Goal: Task Accomplishment & Management: Manage account settings

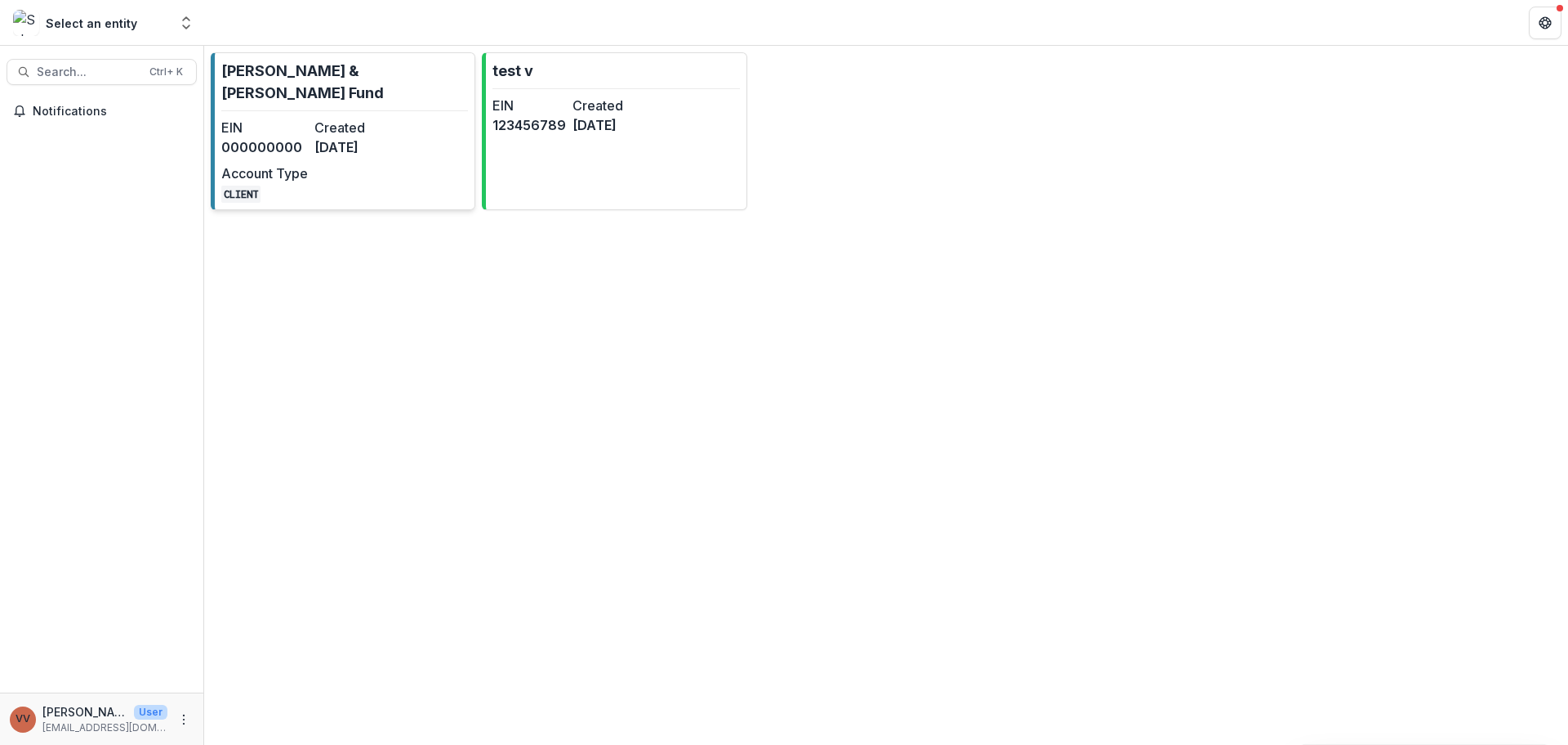
click at [330, 137] on dd "[DATE]" at bounding box center [357, 146] width 86 height 20
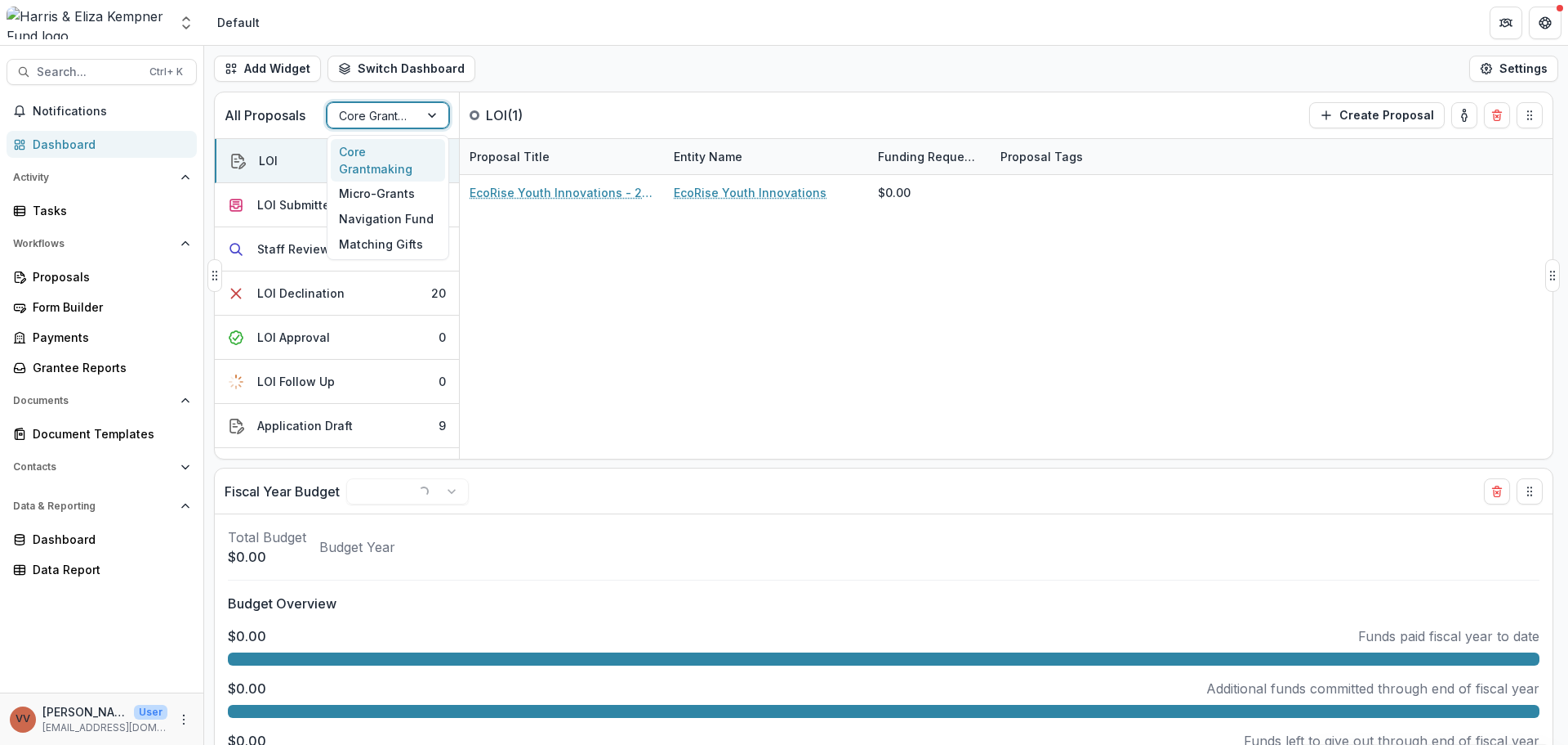
click at [389, 112] on div at bounding box center [372, 115] width 68 height 21
click at [400, 209] on div "Navigation Fund" at bounding box center [388, 219] width 114 height 25
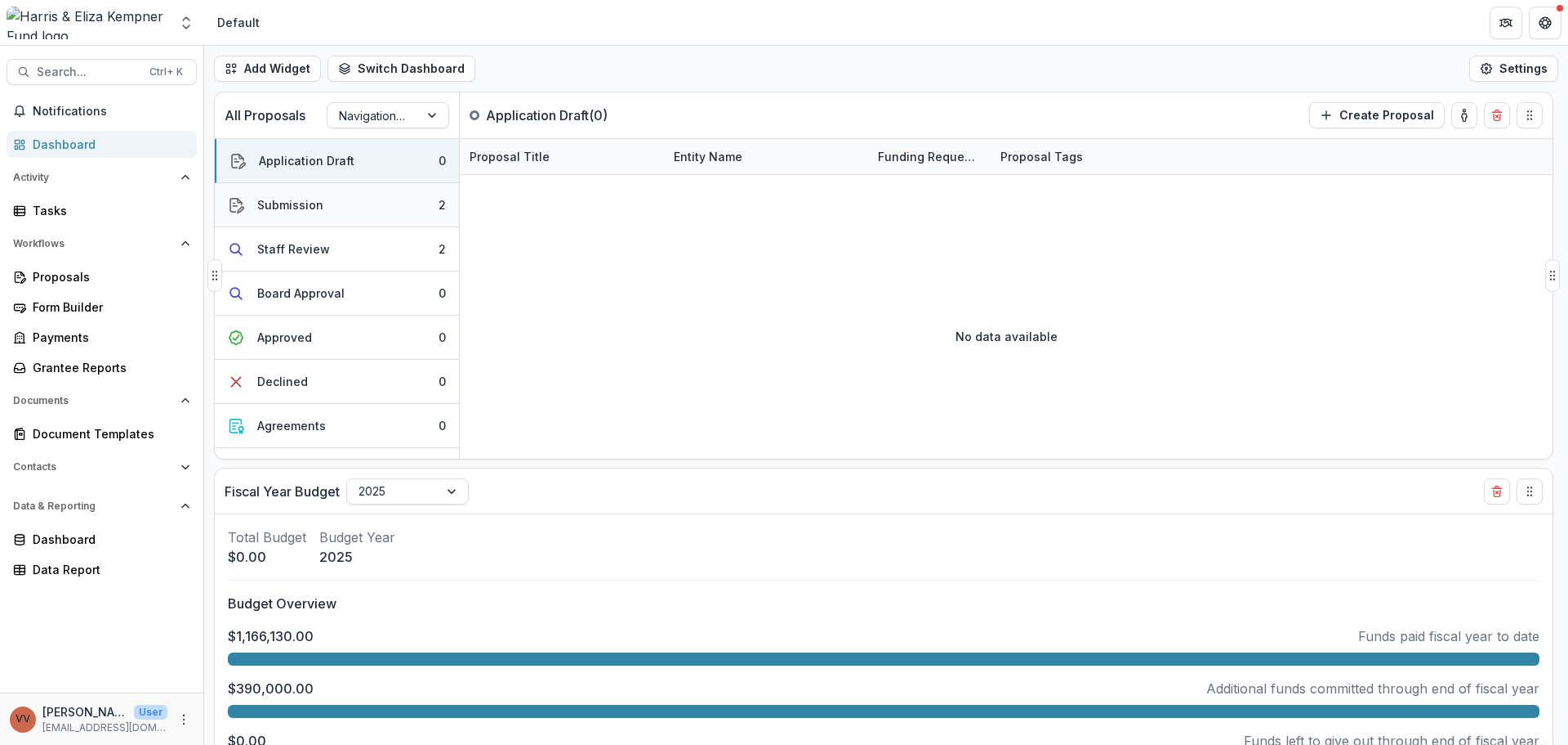
click at [383, 211] on button "Submission 2" at bounding box center [337, 205] width 244 height 44
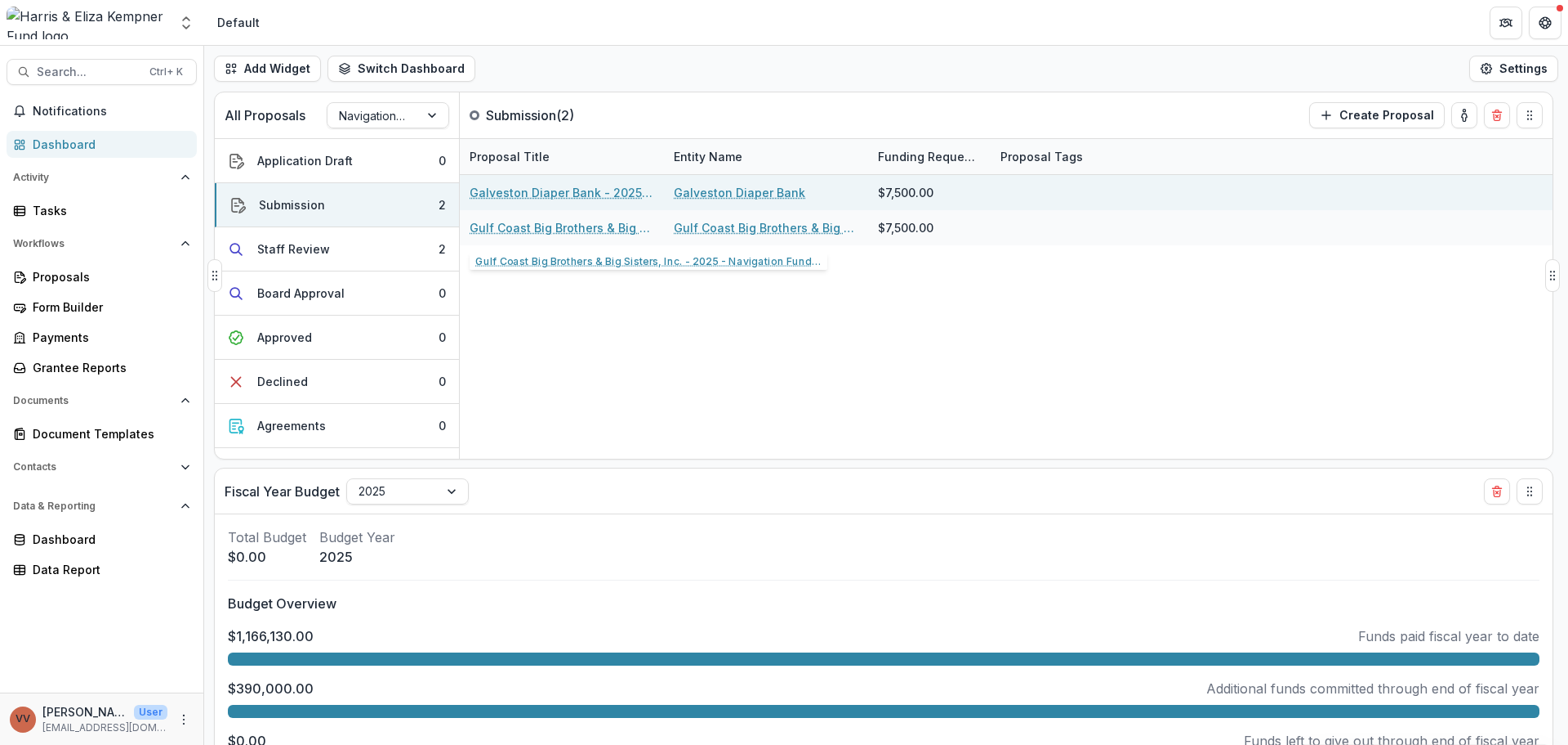
click at [567, 193] on link "Galveston Diaper Bank - 2025 - Navigation Fund Application" at bounding box center [562, 192] width 185 height 17
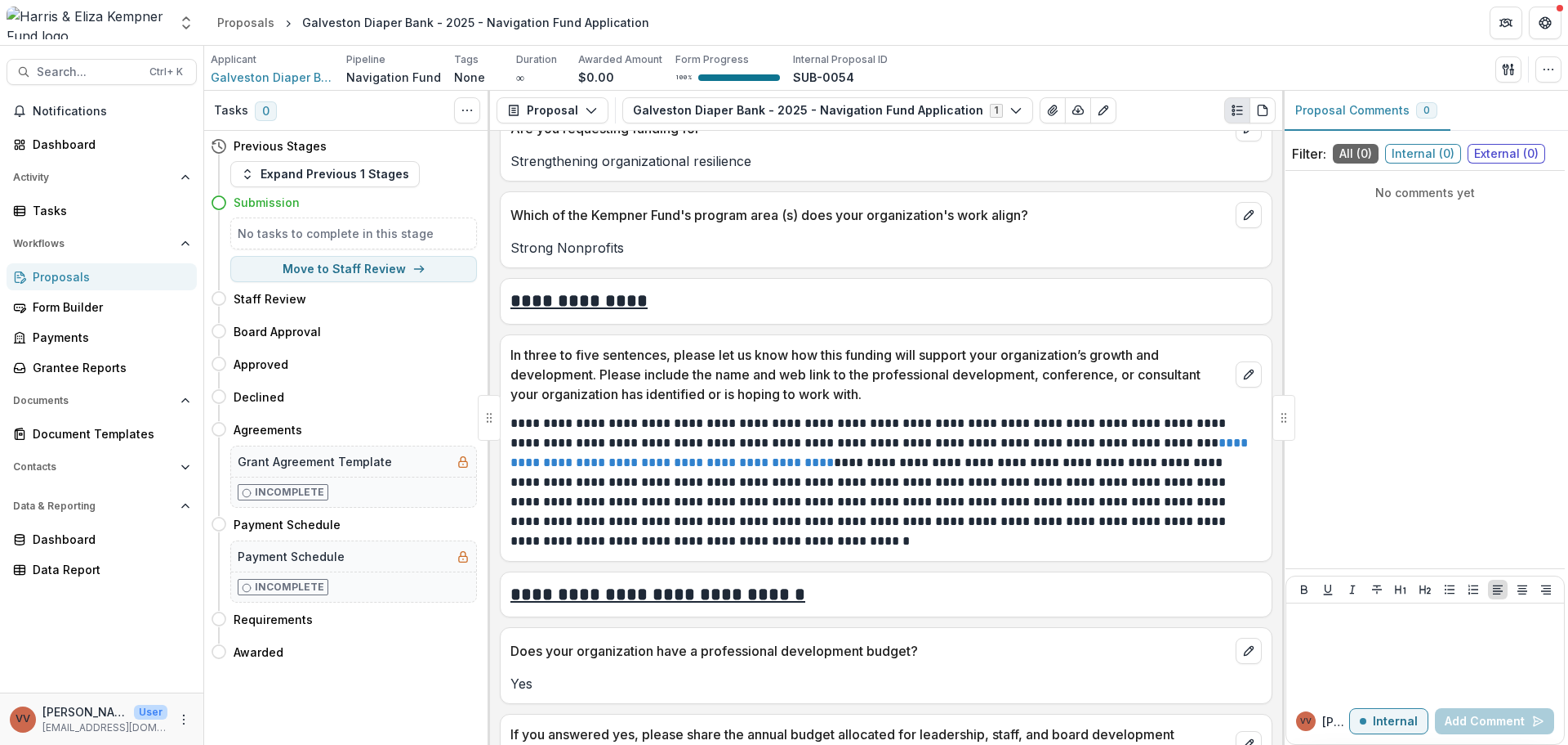
scroll to position [1471, 0]
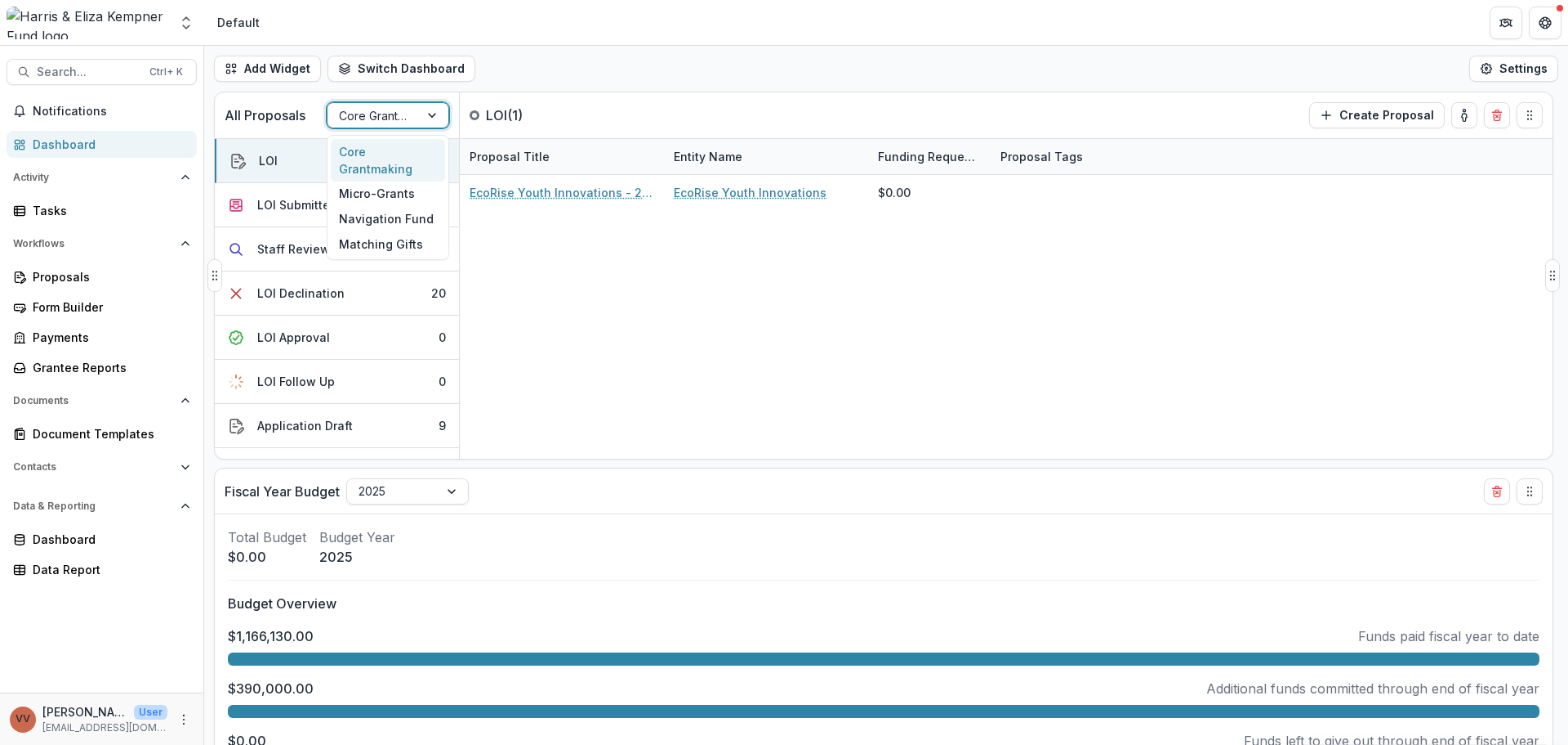
click at [348, 107] on div at bounding box center [372, 115] width 68 height 21
click at [370, 220] on div "Navigation Fund" at bounding box center [388, 219] width 114 height 25
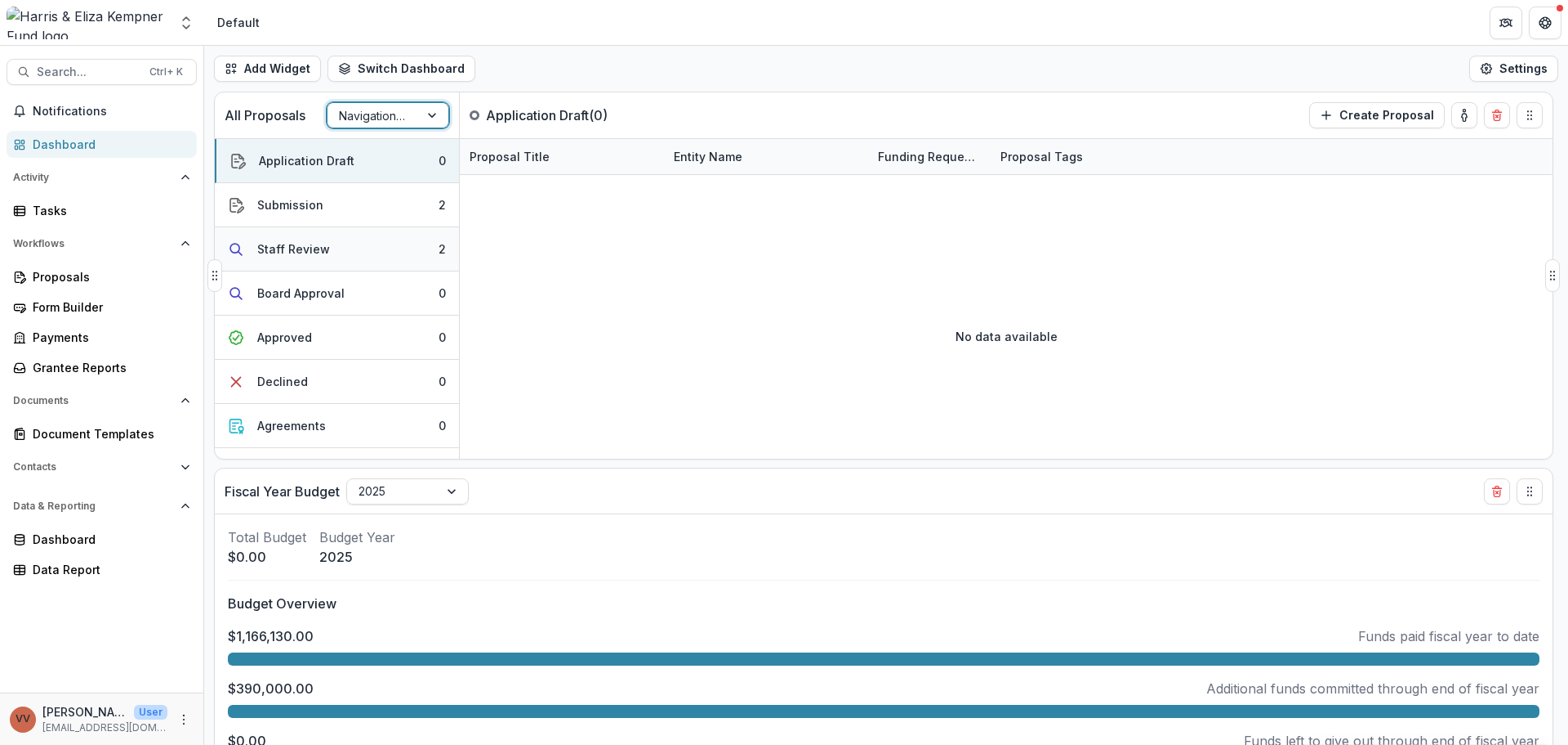
click at [358, 249] on button "Staff Review 2" at bounding box center [337, 249] width 244 height 44
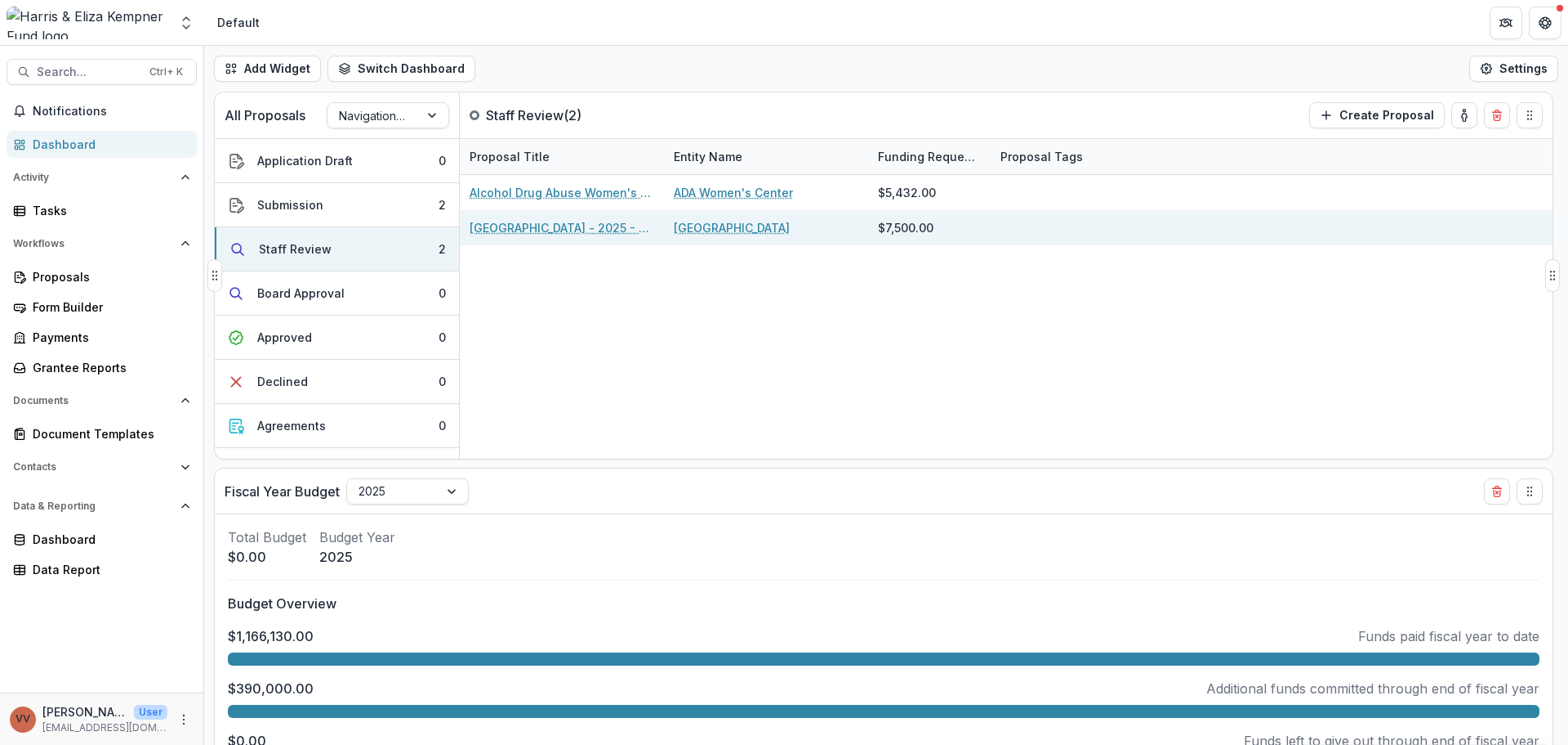
click at [567, 229] on link "[GEOGRAPHIC_DATA] - 2025 - Navigation Fund Application" at bounding box center [562, 227] width 185 height 17
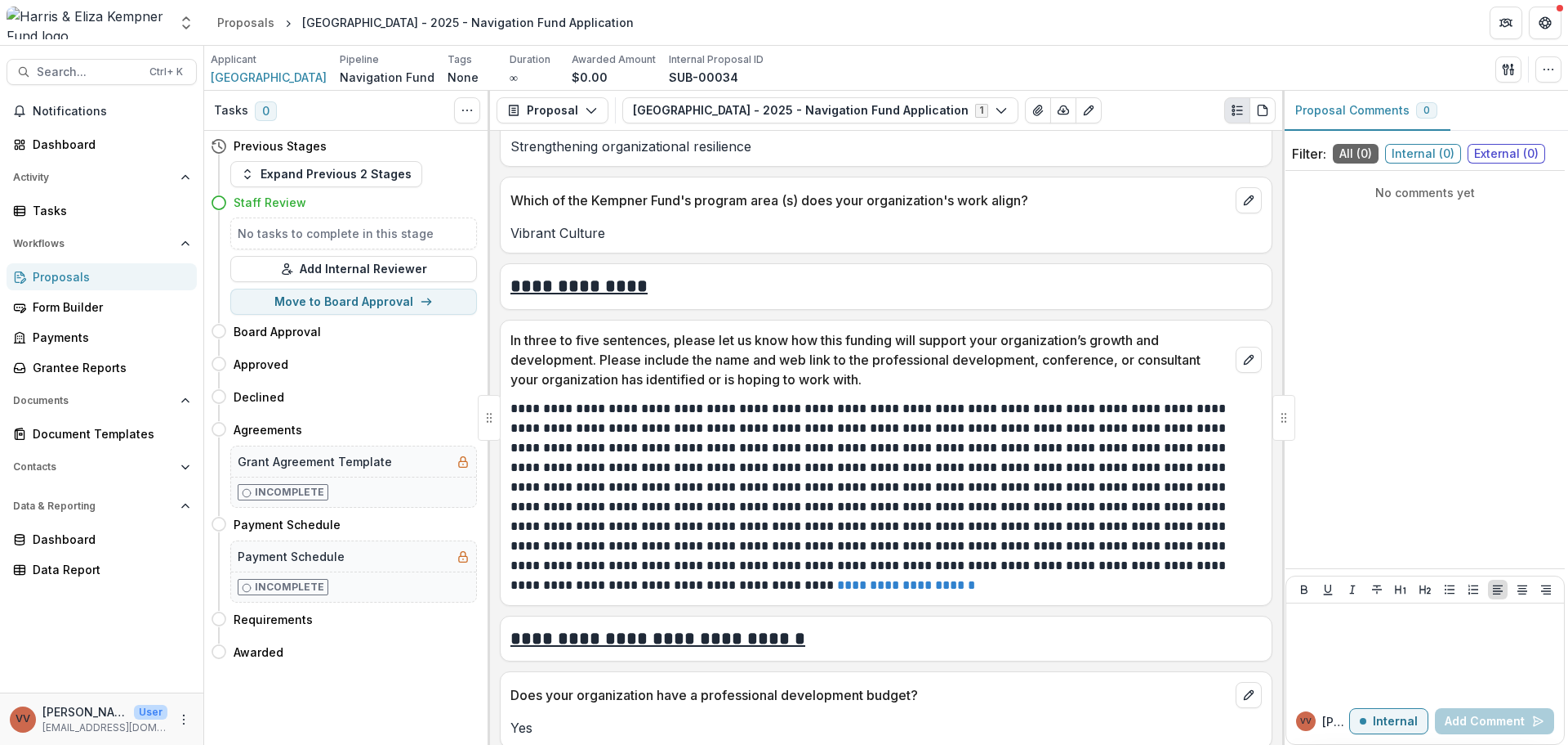
scroll to position [1355, 0]
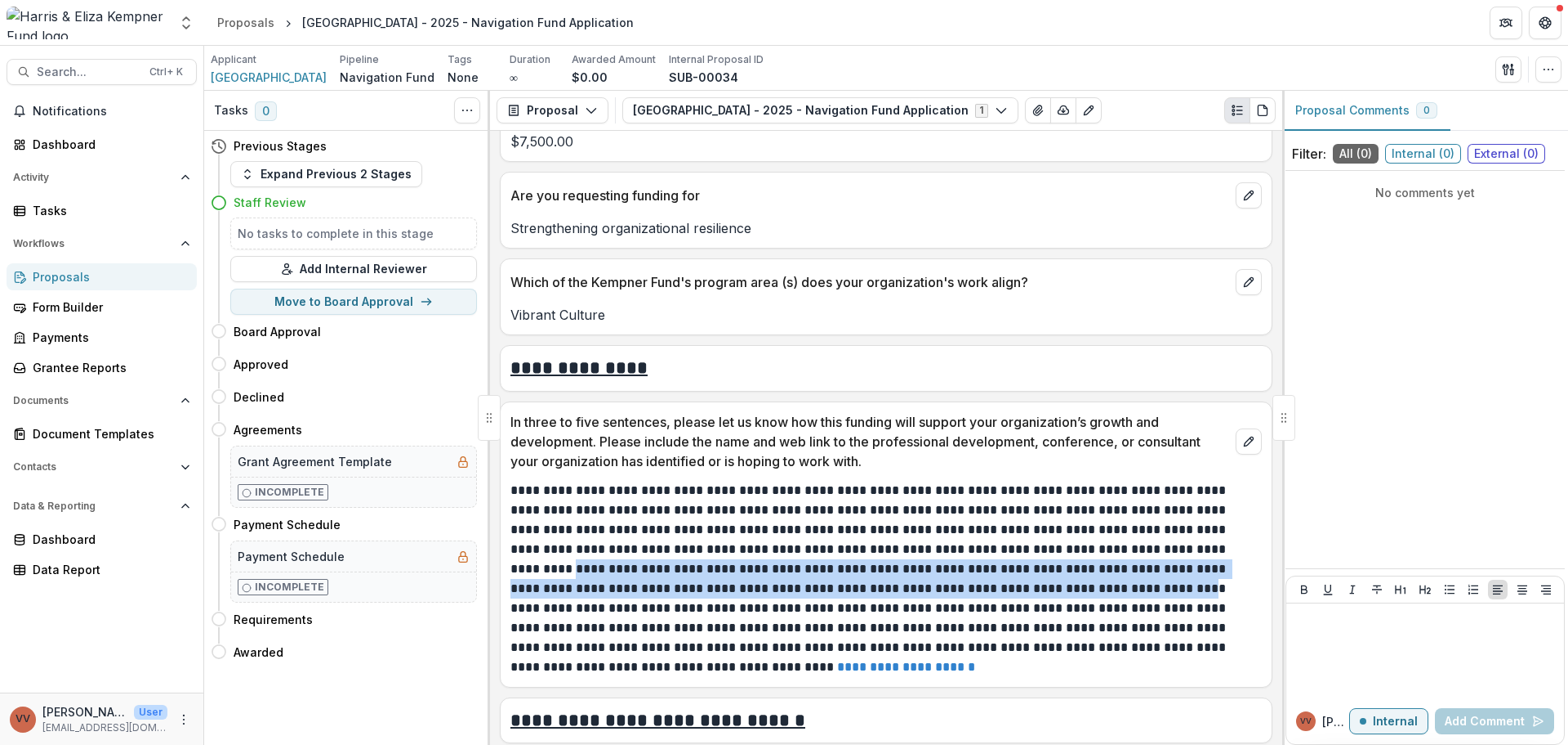
drag, startPoint x: 1188, startPoint y: 543, endPoint x: 986, endPoint y: 587, distance: 206.7
click at [986, 587] on p "**********" at bounding box center [883, 578] width 746 height 196
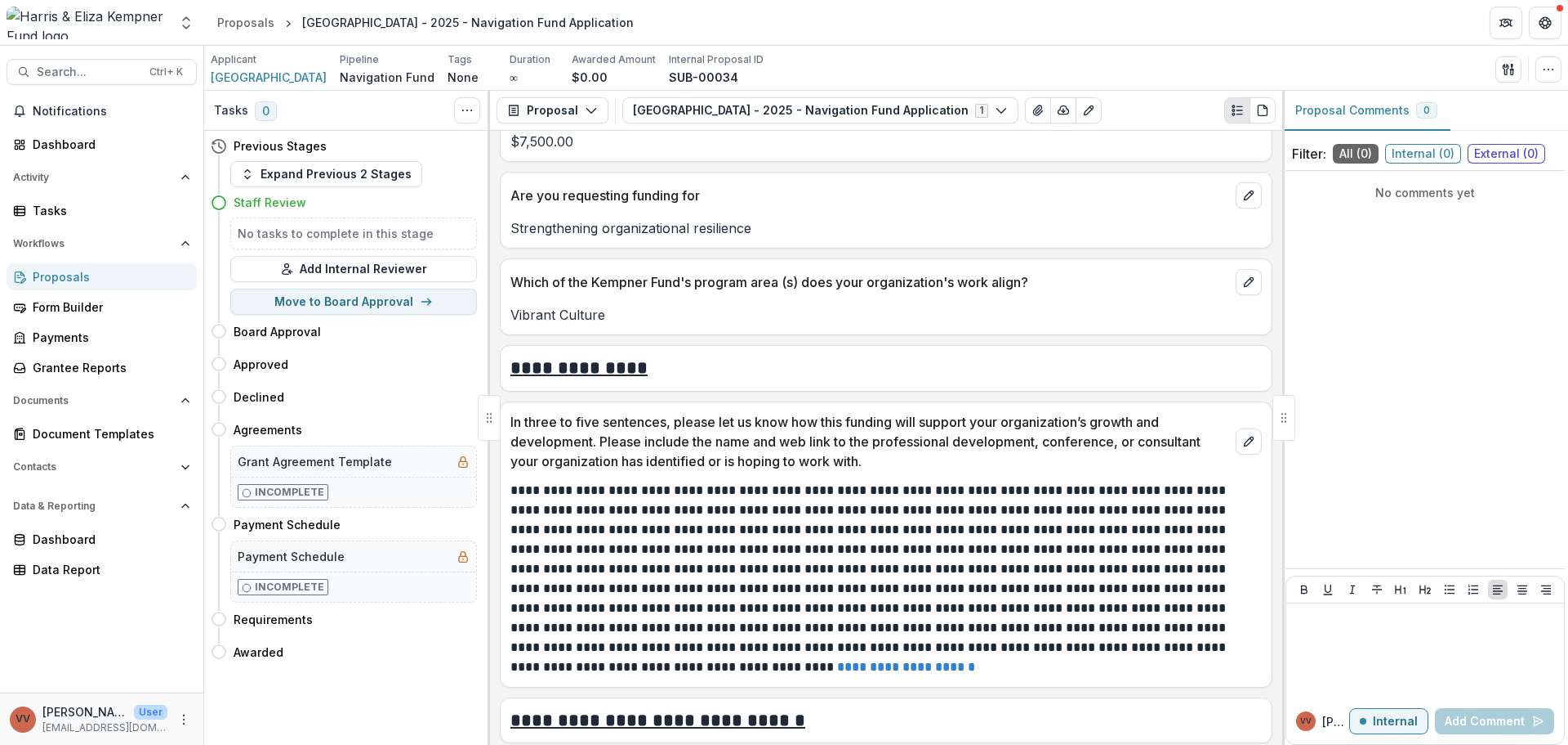
click at [1031, 601] on p "**********" at bounding box center [883, 578] width 746 height 196
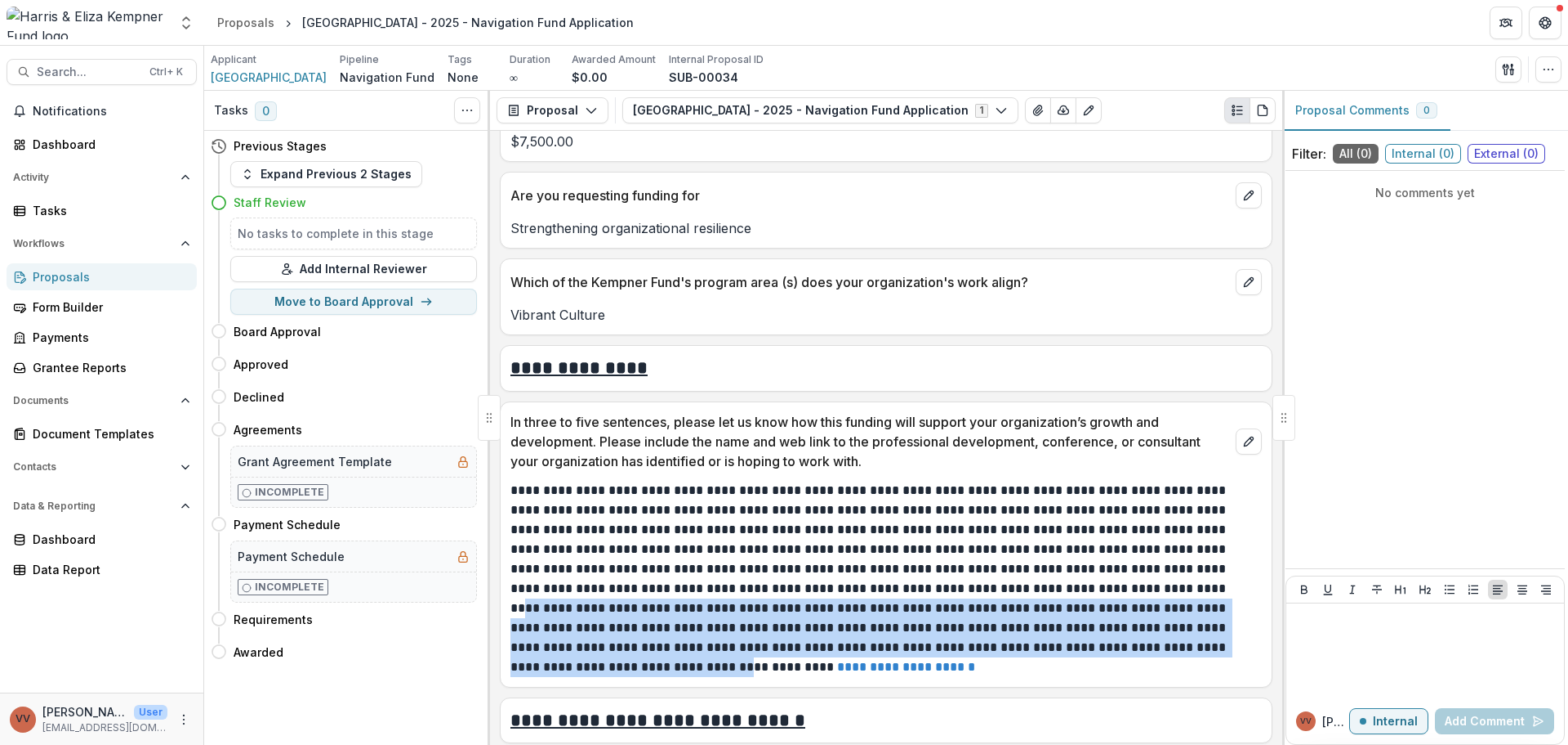
drag, startPoint x: 1011, startPoint y: 585, endPoint x: 1161, endPoint y: 645, distance: 161.6
click at [1161, 645] on p "**********" at bounding box center [883, 578] width 746 height 196
click at [1078, 642] on p "**********" at bounding box center [883, 578] width 746 height 196
click at [1076, 639] on p "**********" at bounding box center [883, 578] width 746 height 196
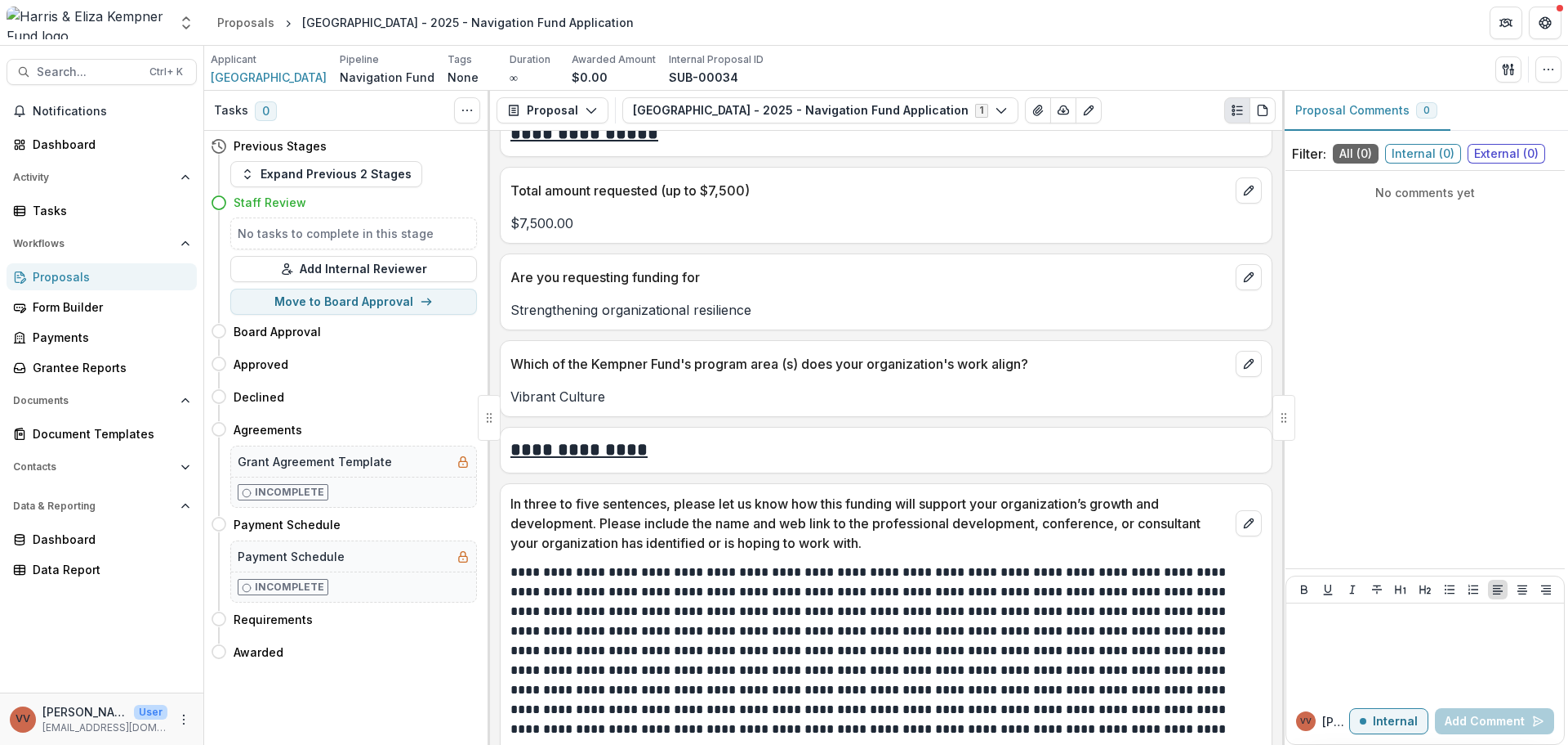
scroll to position [1437, 0]
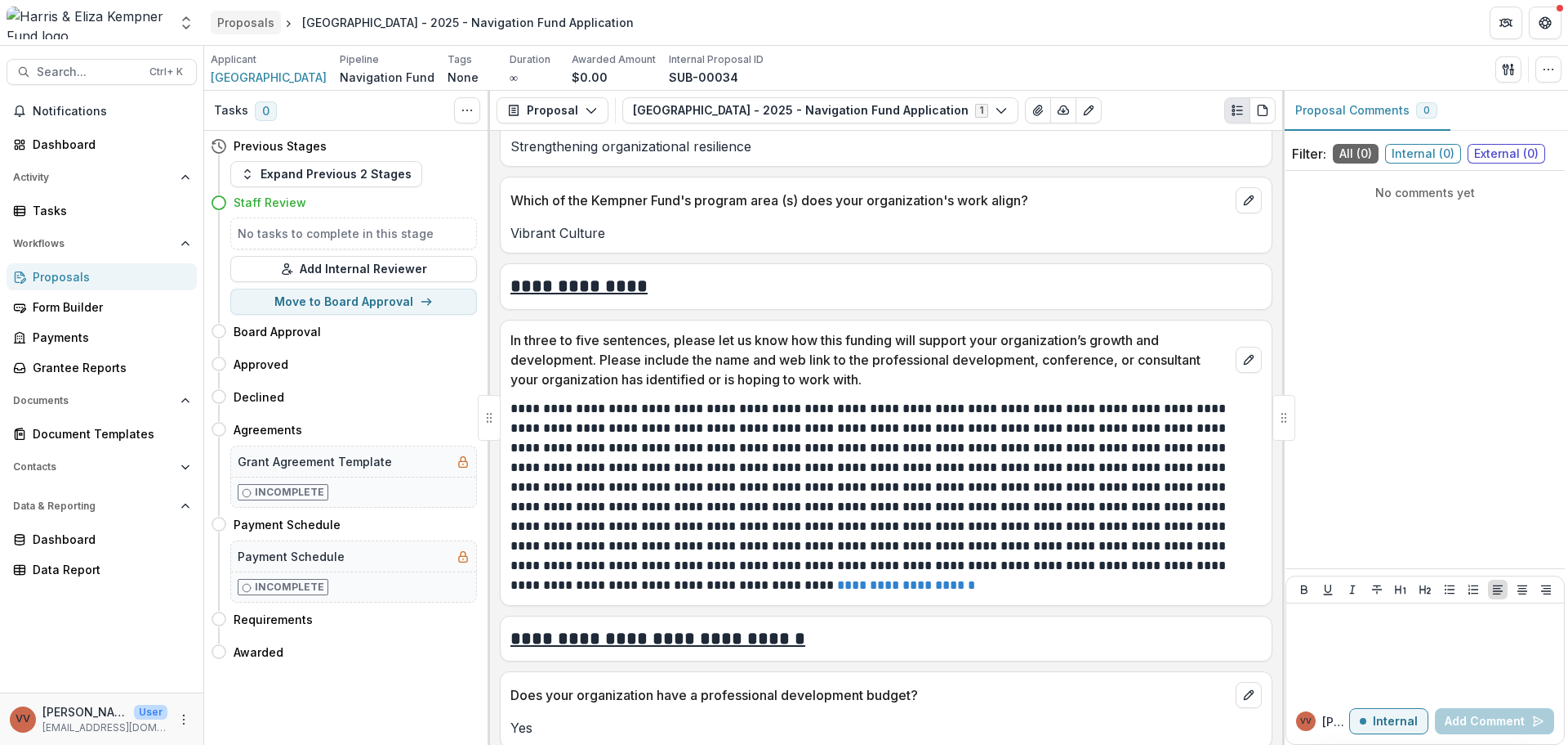
click at [243, 24] on div "Proposals" at bounding box center [246, 23] width 57 height 17
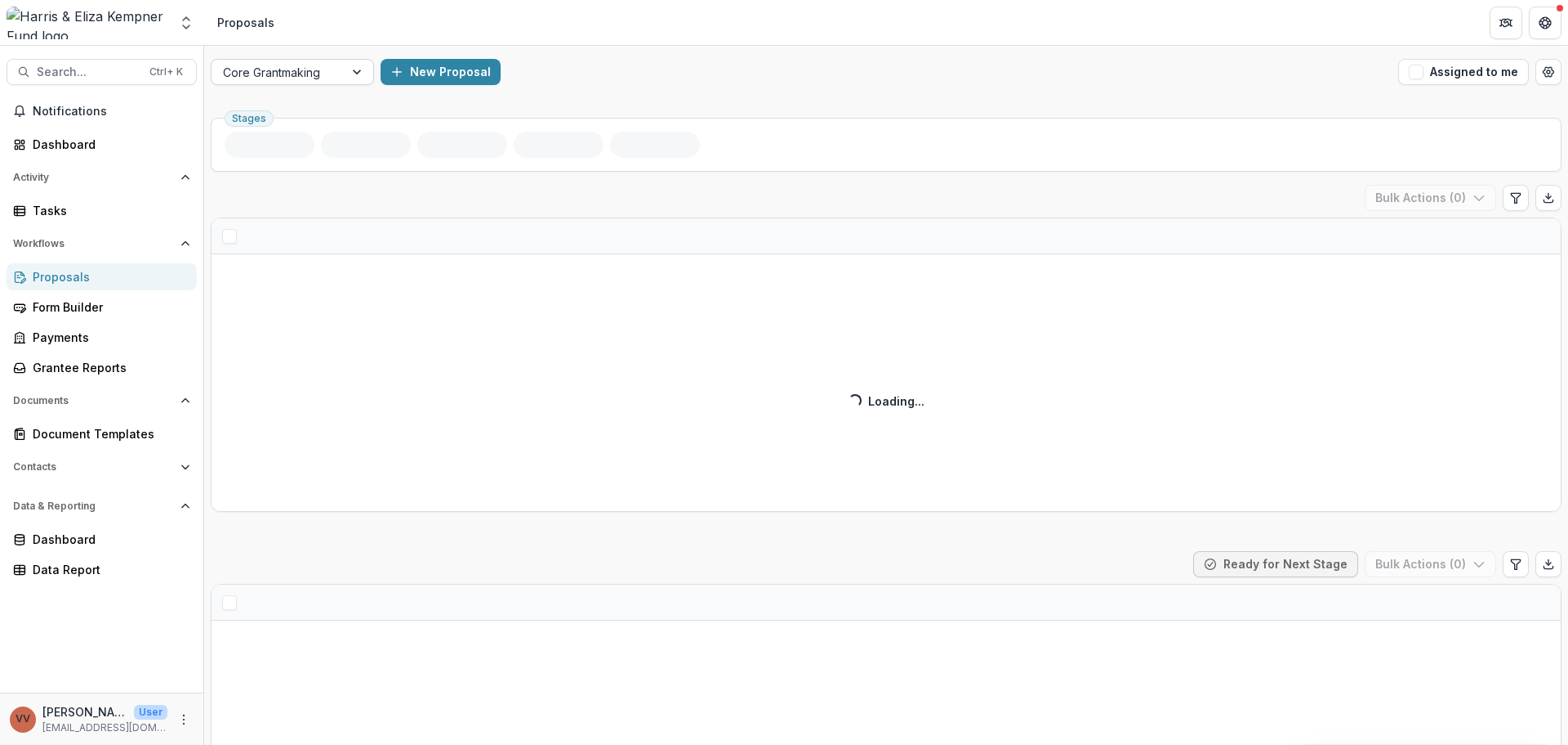
click at [308, 74] on div at bounding box center [278, 72] width 110 height 21
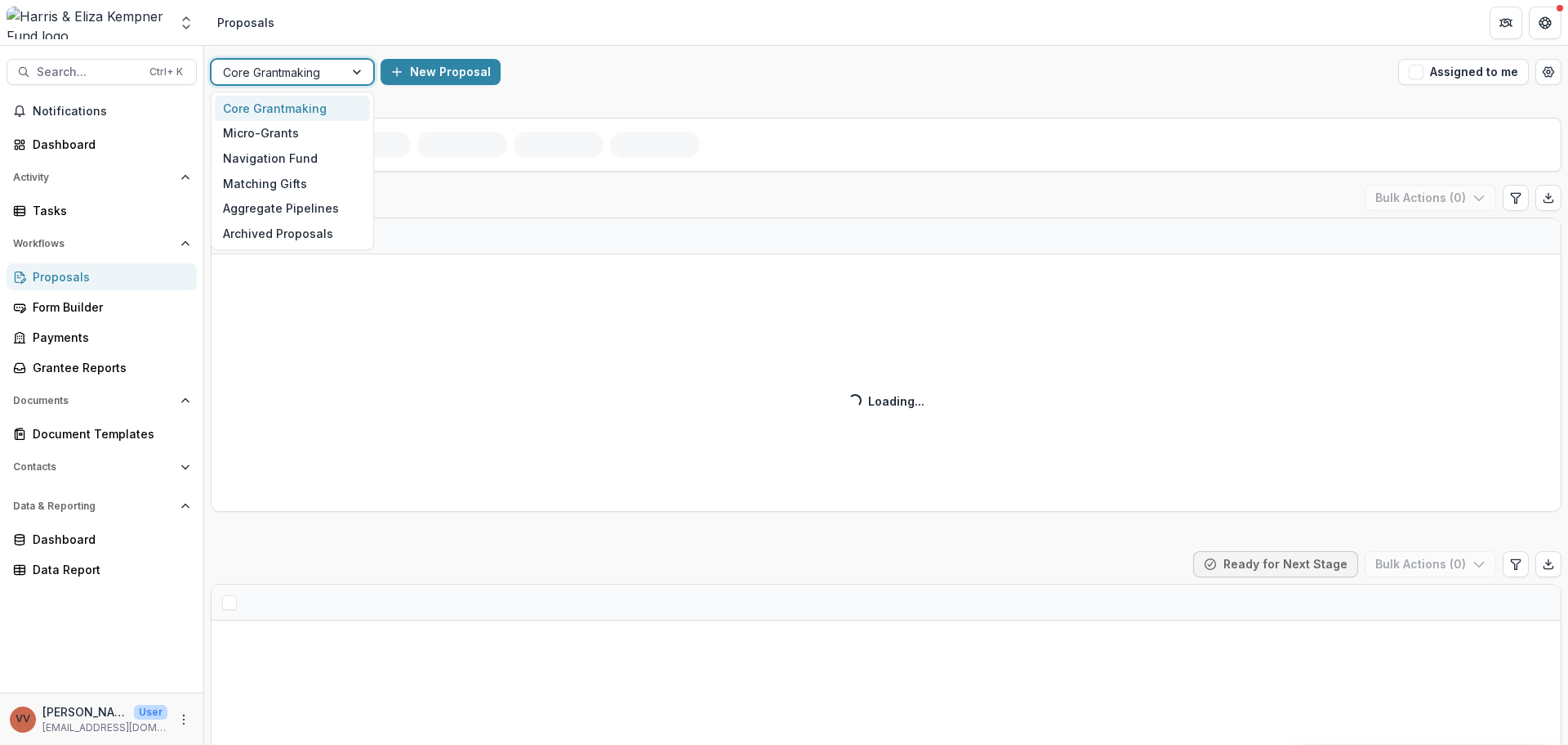
click at [283, 164] on div "Navigation Fund" at bounding box center [293, 158] width 156 height 25
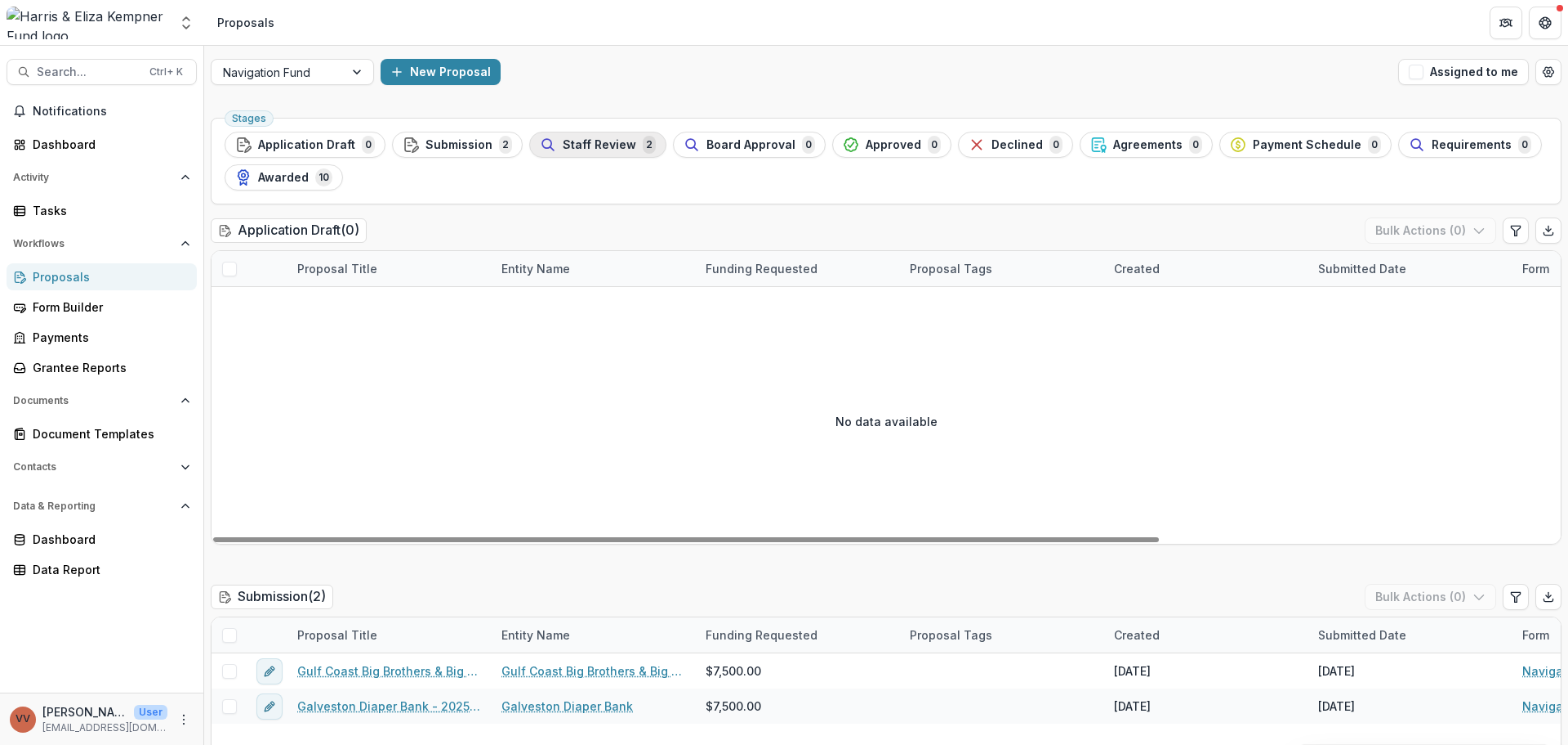
click at [617, 151] on span "Staff Review" at bounding box center [599, 144] width 73 height 14
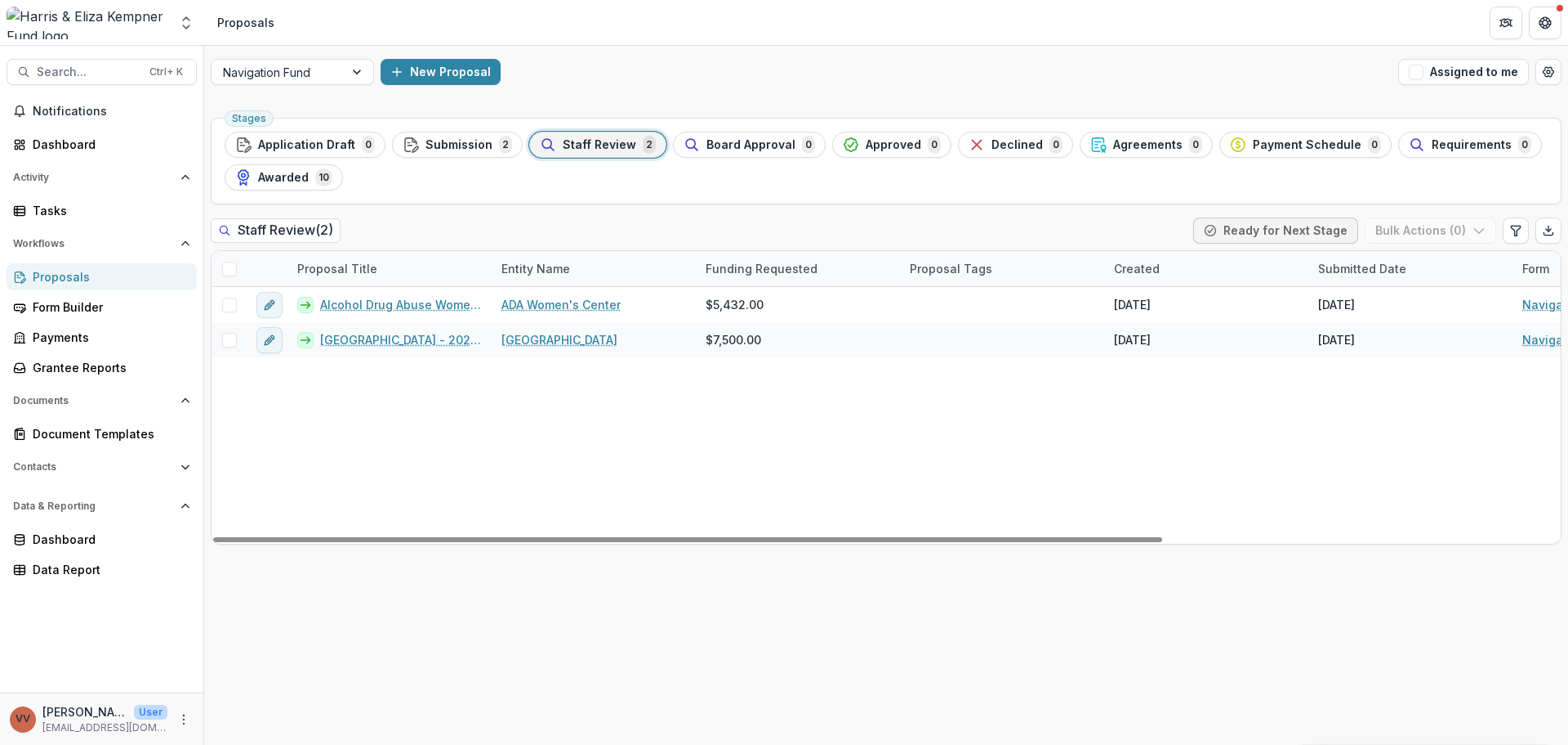
click at [225, 269] on span at bounding box center [230, 269] width 15 height 15
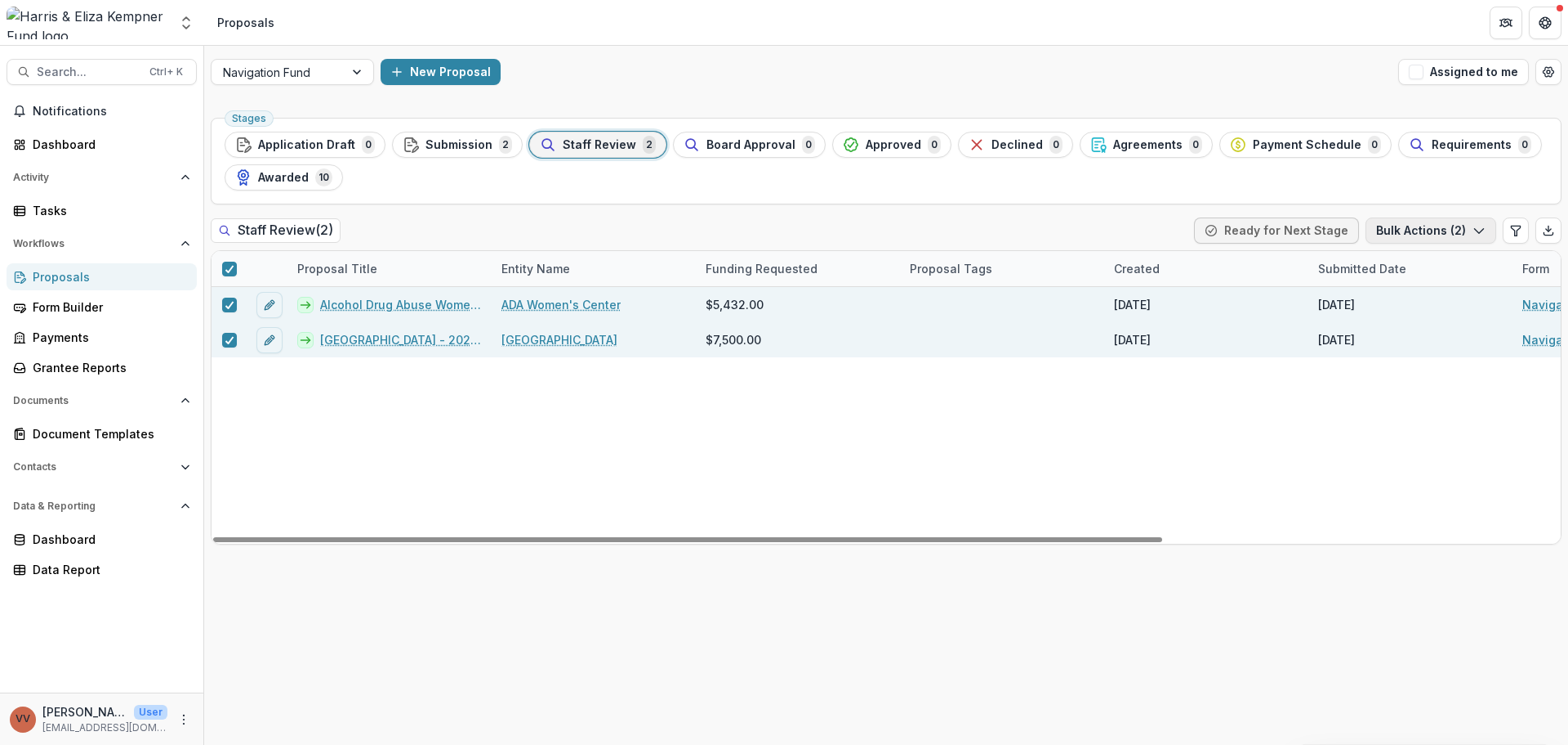
click at [1485, 234] on icon "button" at bounding box center [1480, 231] width 13 height 13
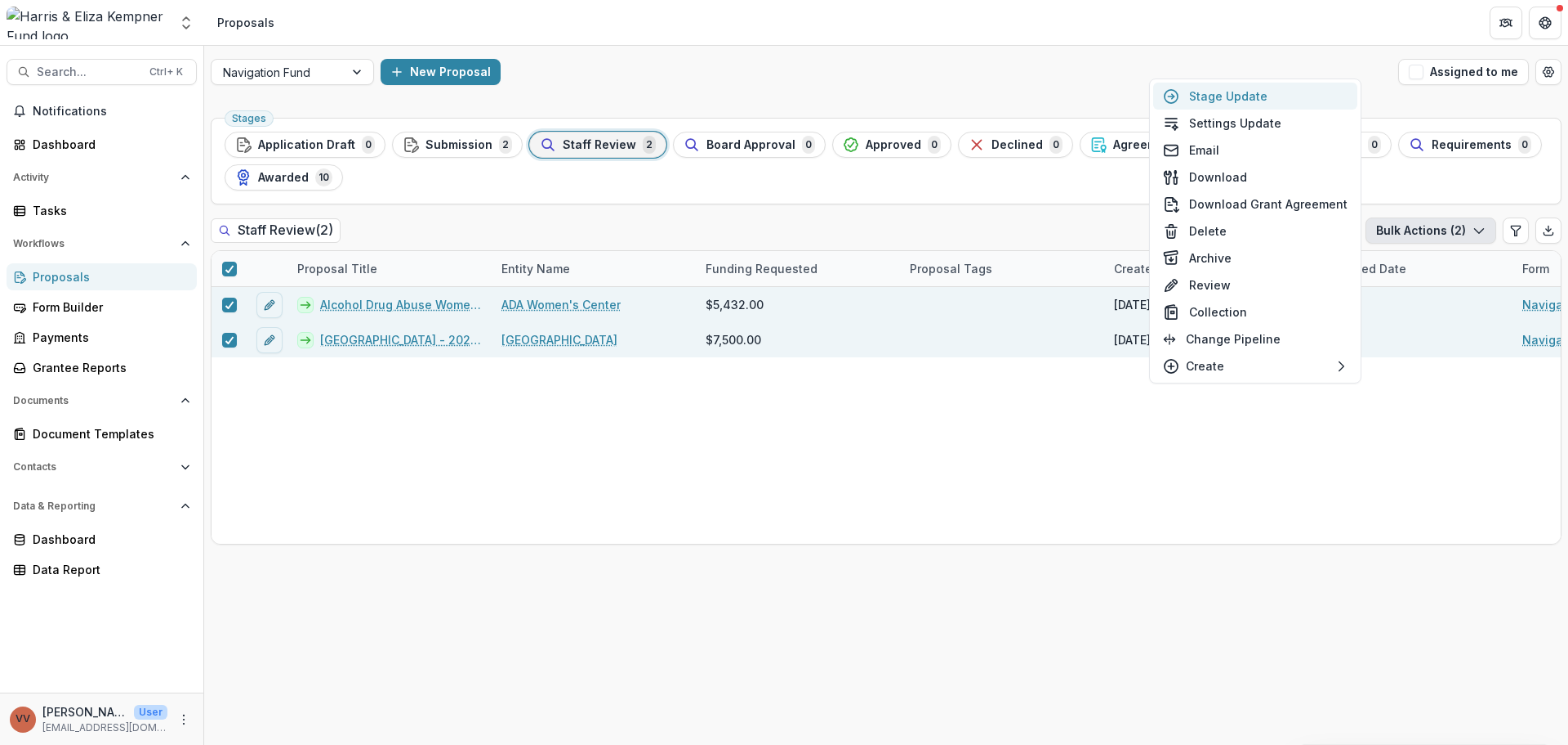
click at [1289, 100] on button "Stage Update" at bounding box center [1256, 96] width 204 height 27
select select "**********"
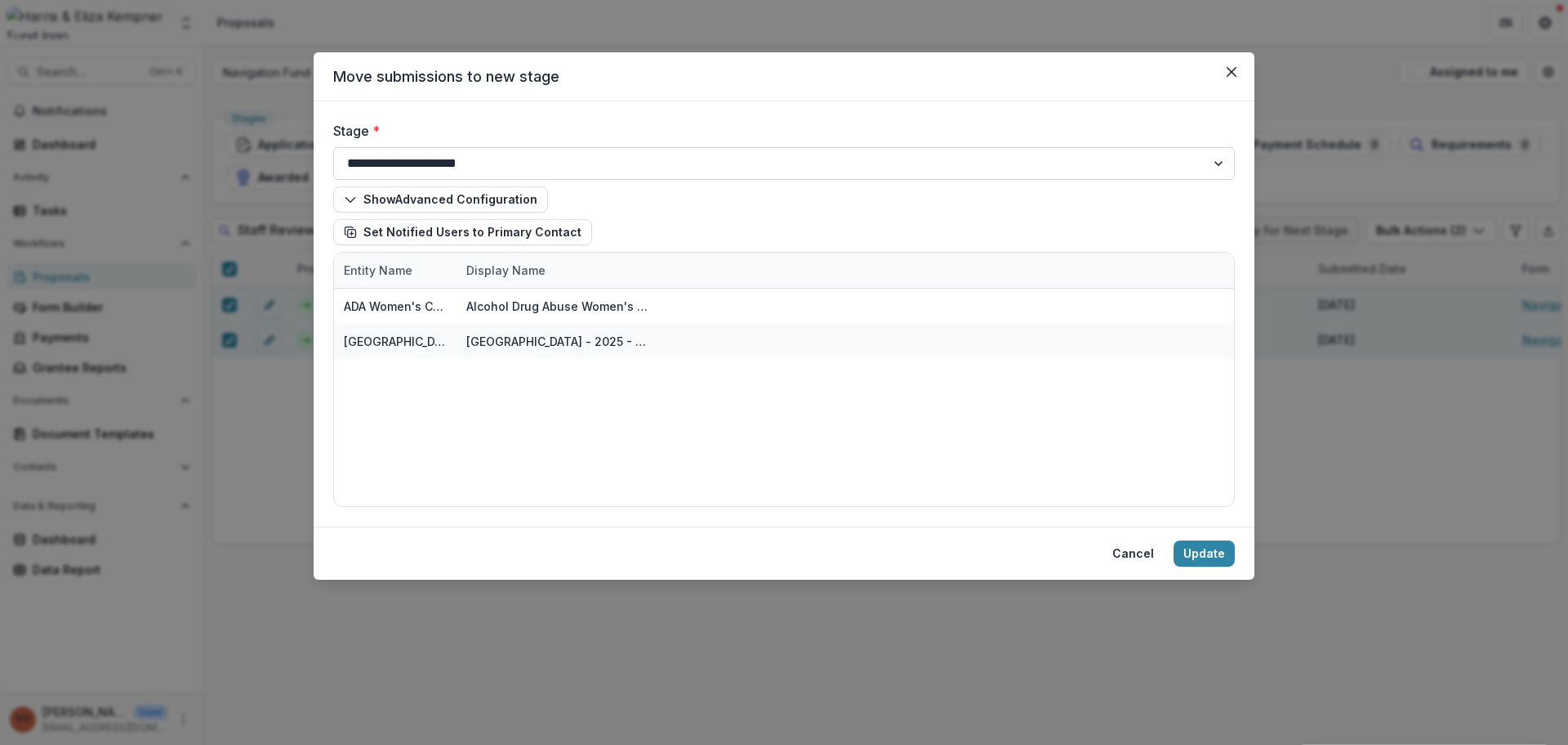
click at [479, 151] on select "**********" at bounding box center [784, 163] width 902 height 33
click at [1240, 71] on button "Close" at bounding box center [1232, 72] width 26 height 26
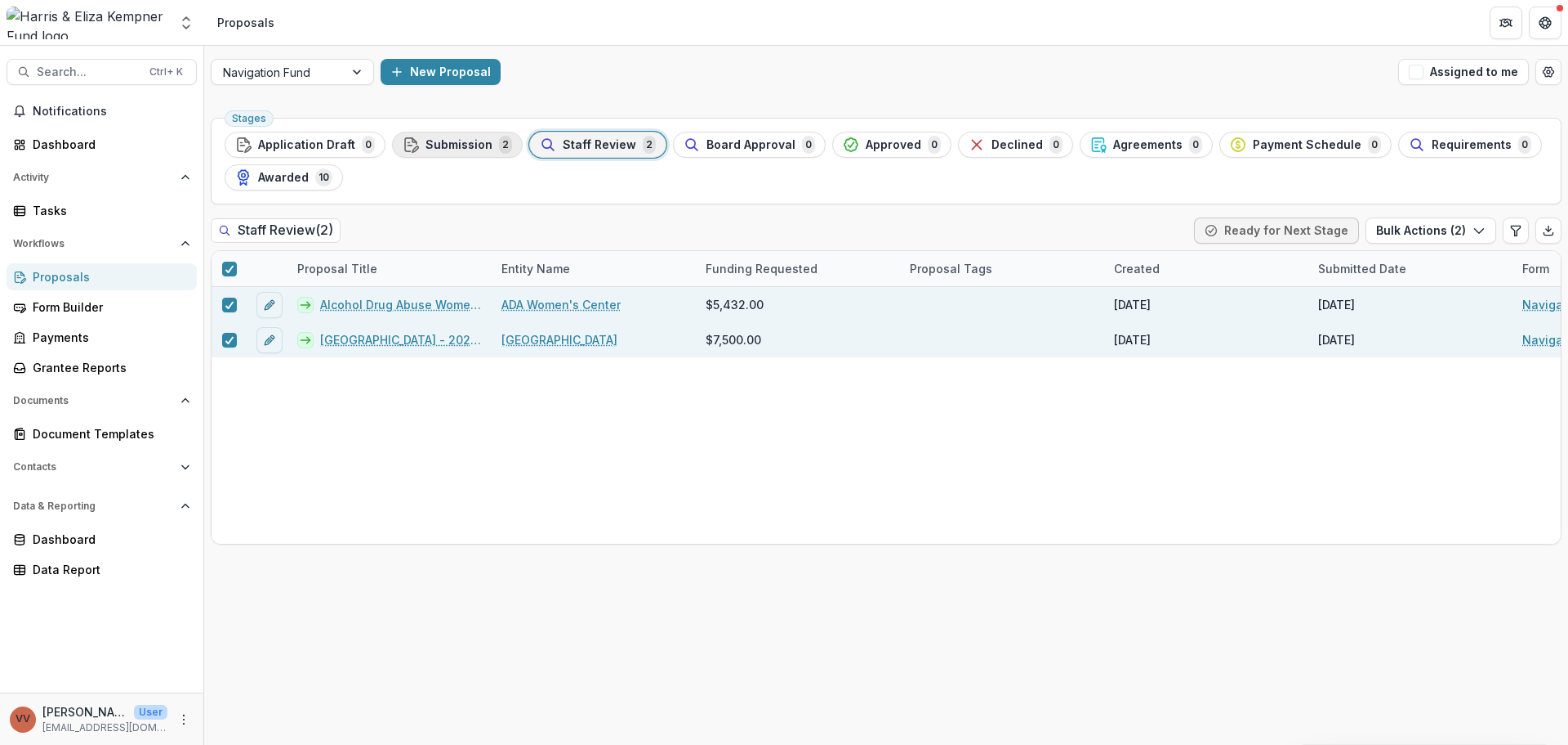
click at [484, 144] on span "Submission" at bounding box center [459, 144] width 67 height 14
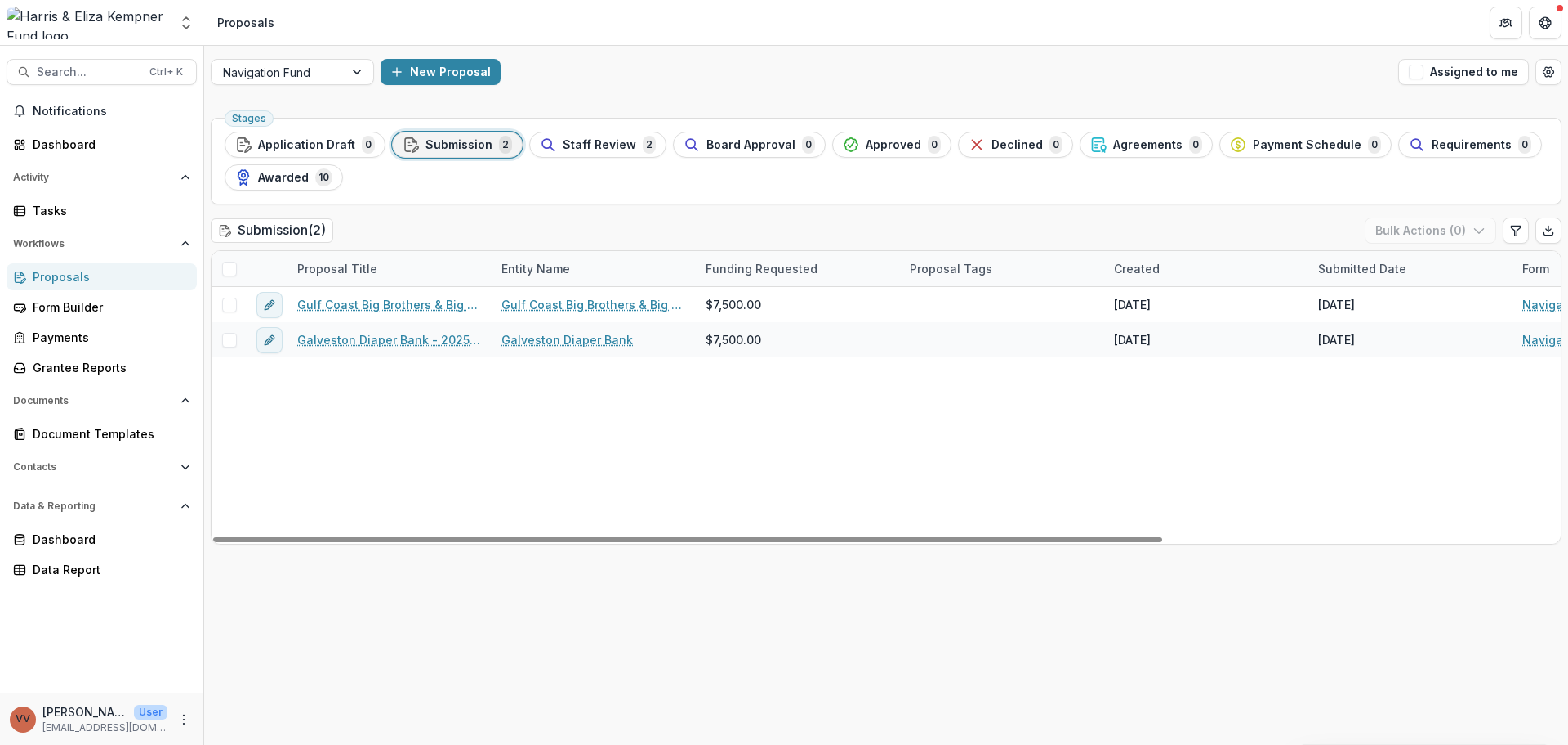
click at [237, 273] on div at bounding box center [229, 267] width 35 height 35
click at [234, 273] on span at bounding box center [230, 269] width 15 height 15
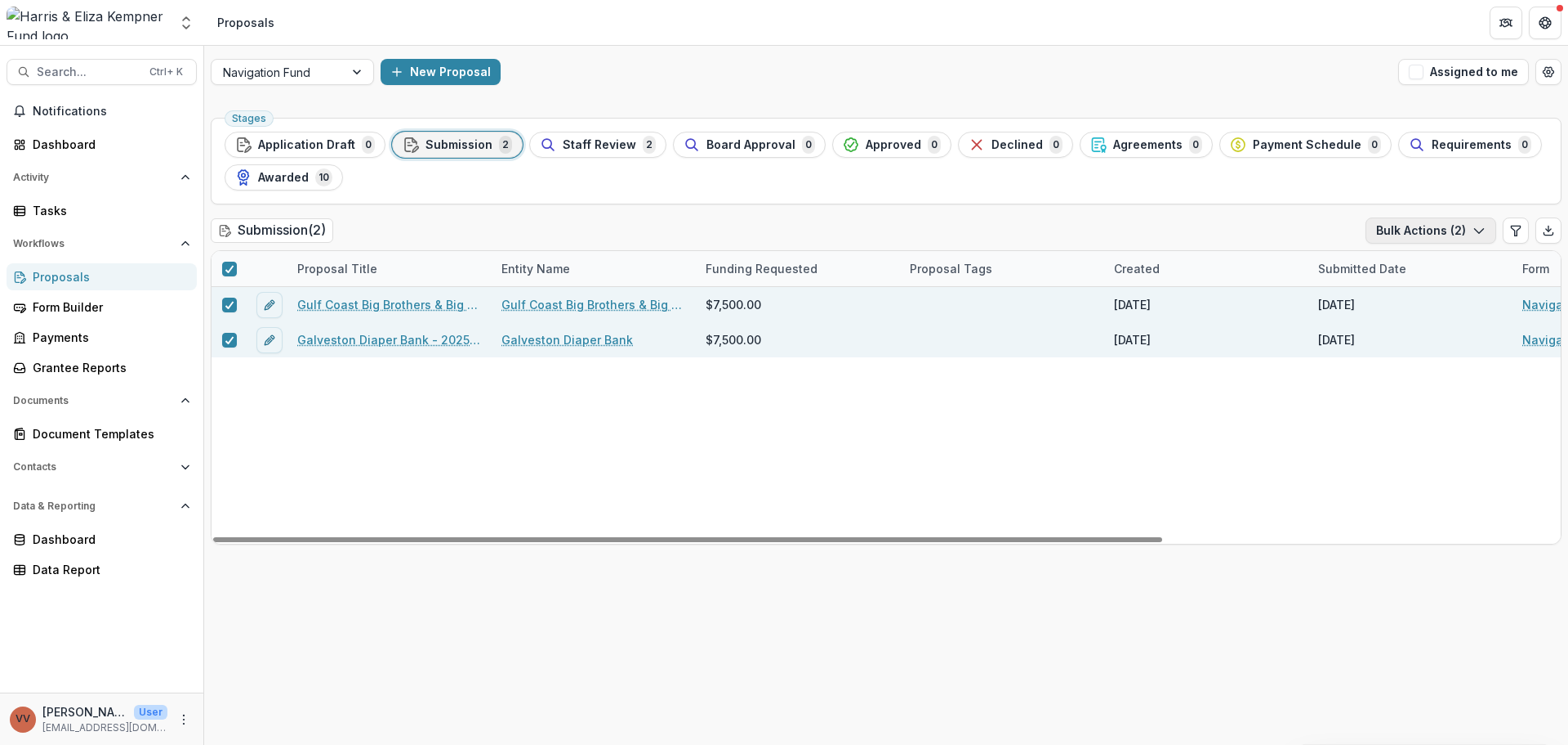
click at [1470, 233] on button "Bulk Actions ( 2 )" at bounding box center [1430, 231] width 130 height 26
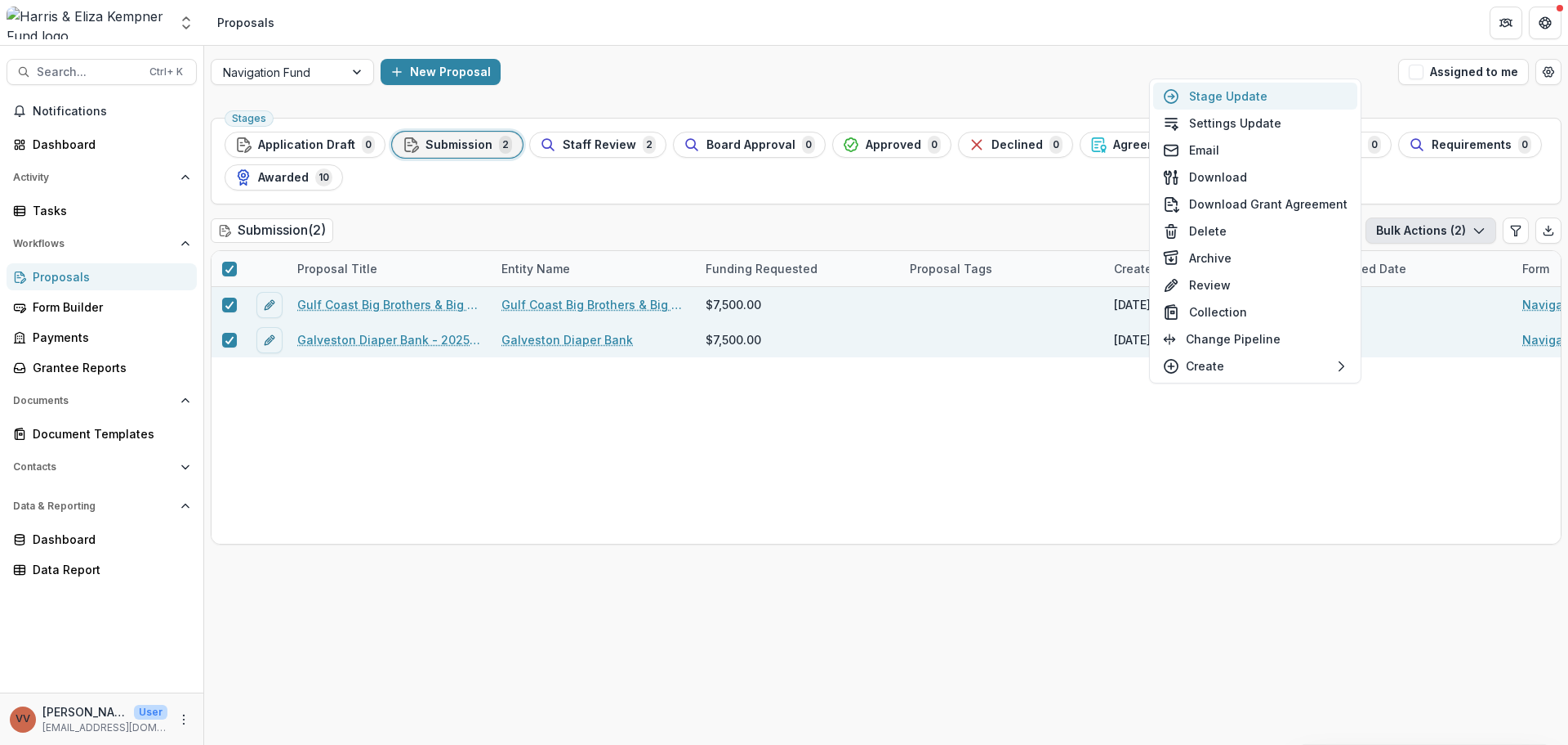
click at [1277, 89] on button "Stage Update" at bounding box center [1256, 96] width 204 height 27
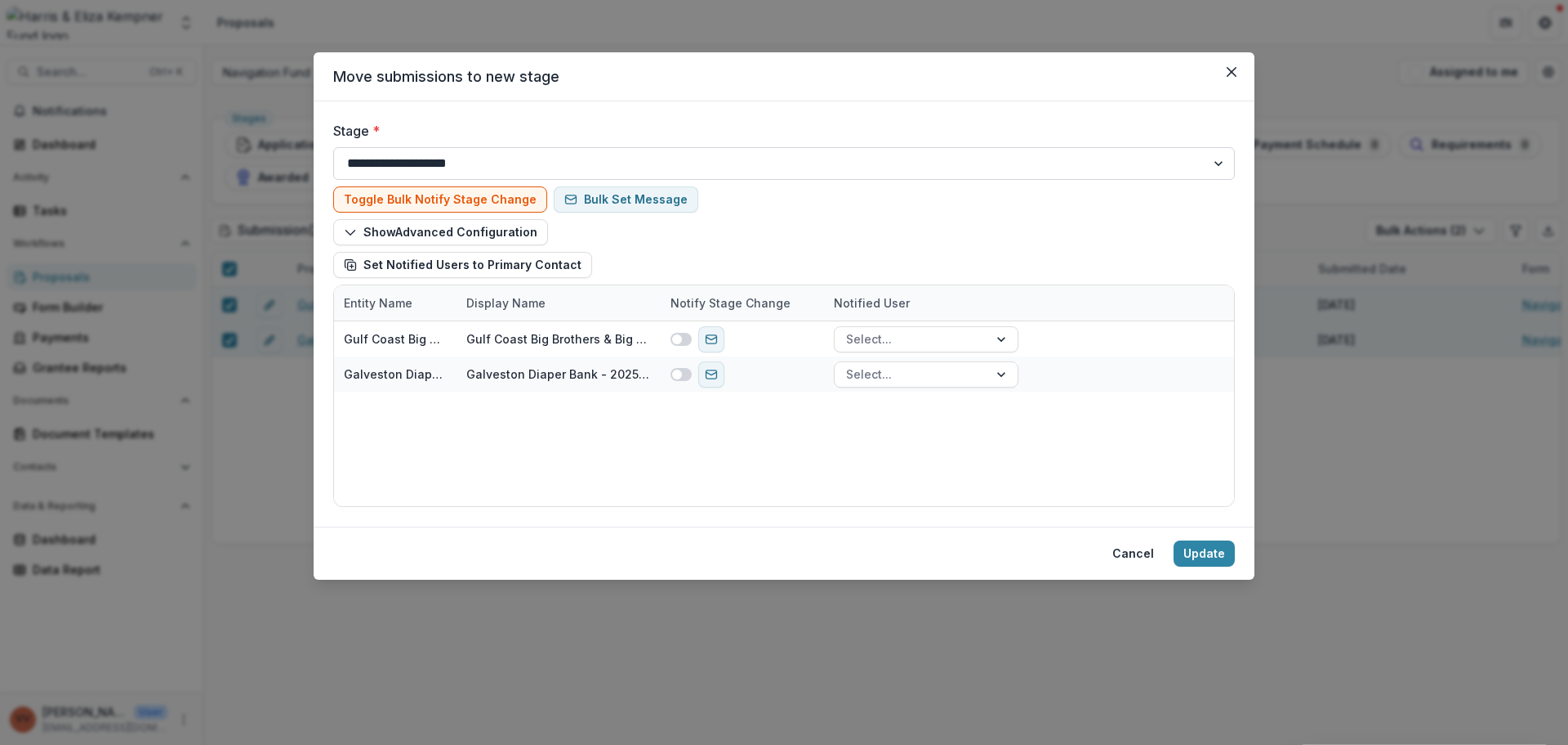
click at [512, 155] on select "**********" at bounding box center [784, 163] width 902 height 33
select select "**********"
click at [333, 147] on select "**********" at bounding box center [784, 163] width 902 height 33
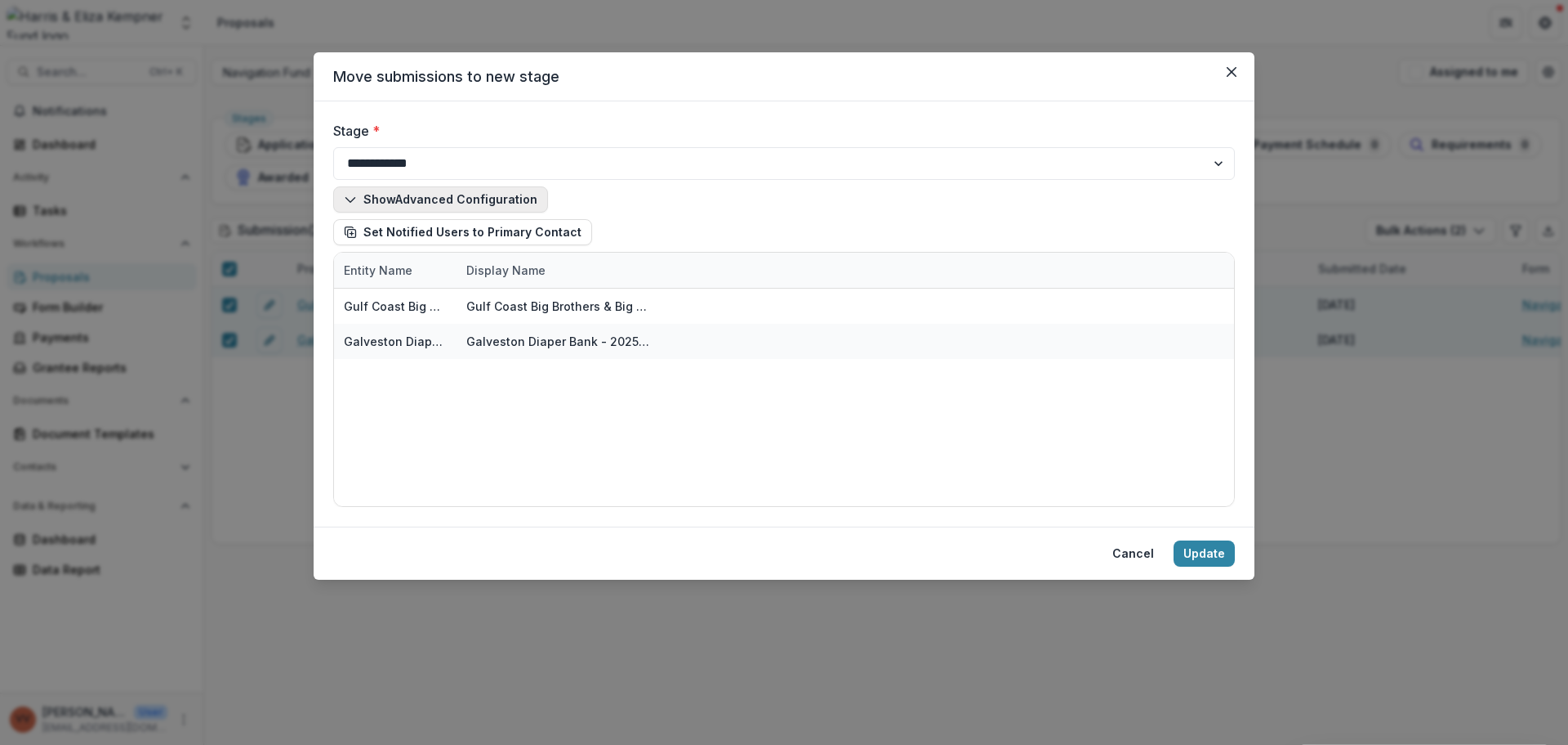
click at [522, 205] on button "Show Advanced Configuration" at bounding box center [440, 200] width 215 height 26
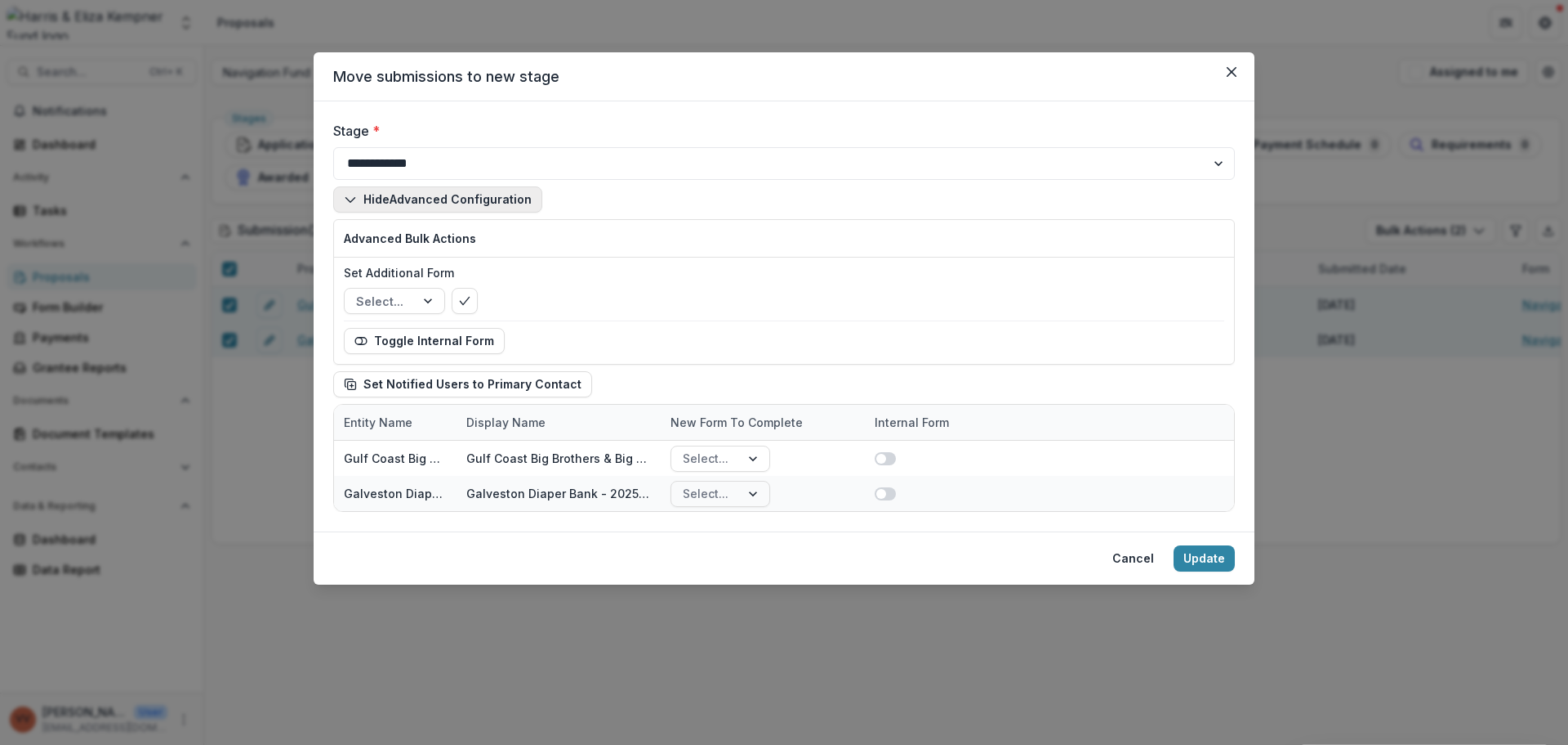
click at [504, 198] on button "Hide Advanced Configuration" at bounding box center [437, 200] width 209 height 26
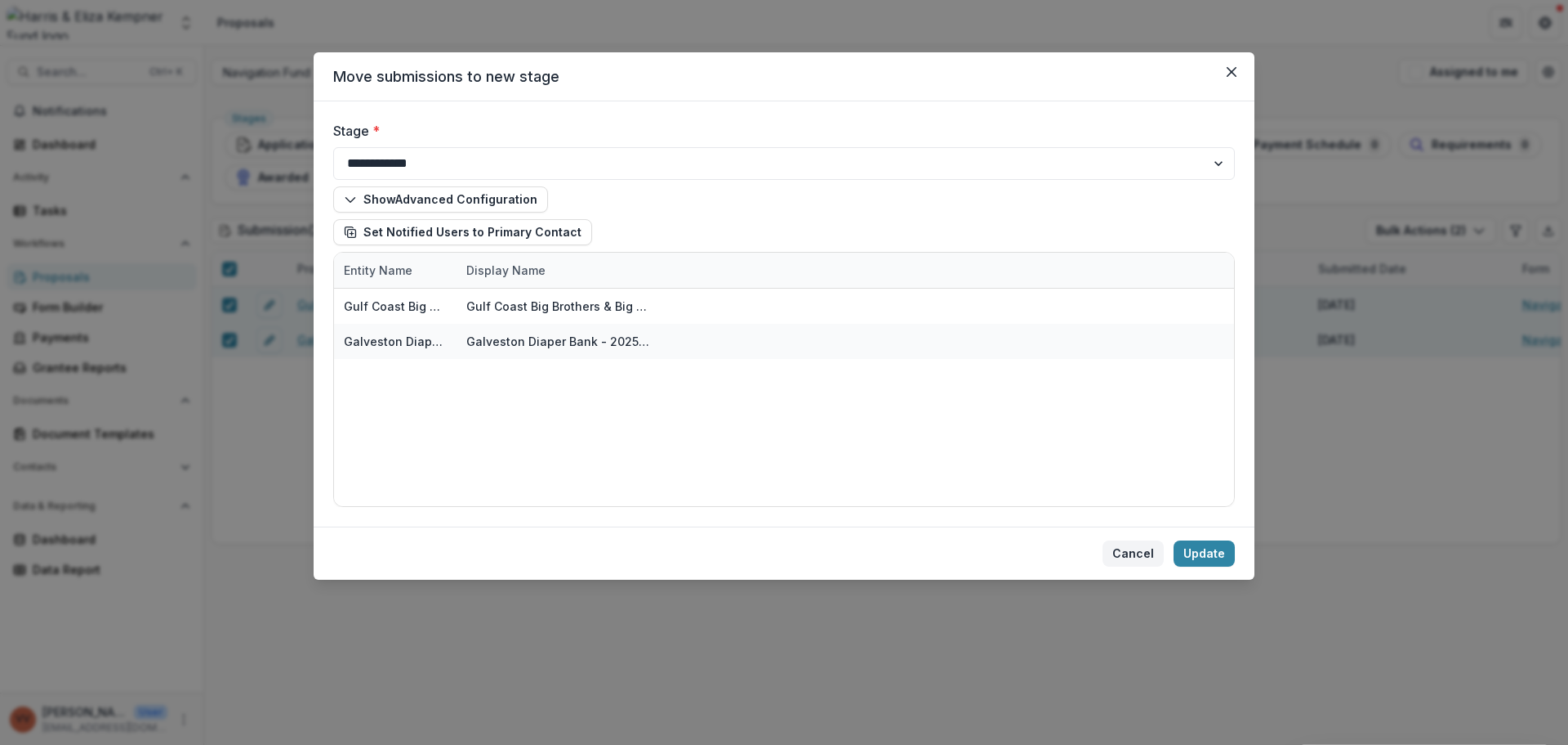
click at [1124, 559] on button "Cancel" at bounding box center [1133, 554] width 61 height 26
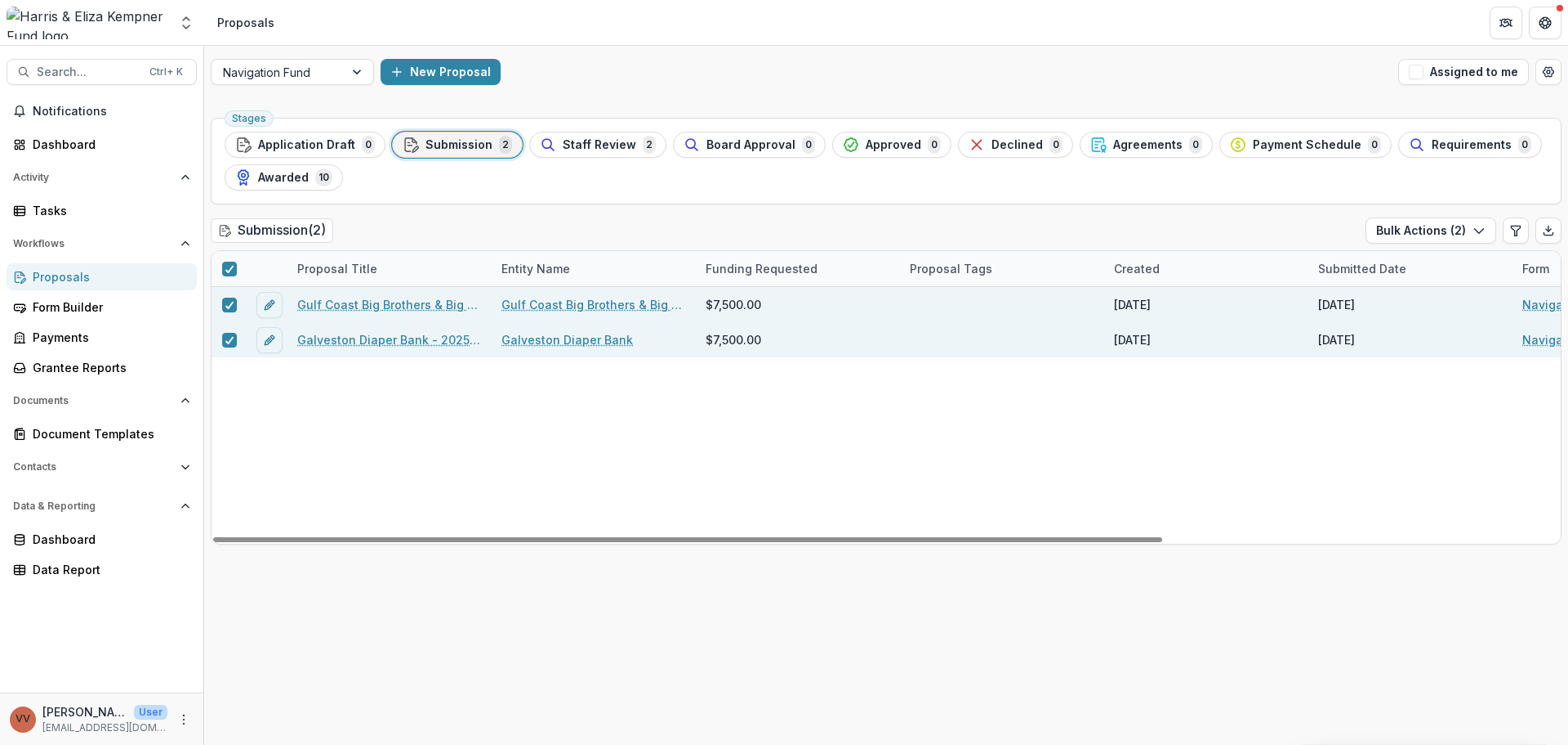
click at [320, 329] on div "Galveston Diaper Bank - 2025 - Navigation Fund Application" at bounding box center [390, 339] width 204 height 35
click at [322, 341] on link "Galveston Diaper Bank - 2025 - Navigation Fund Application" at bounding box center [389, 340] width 185 height 17
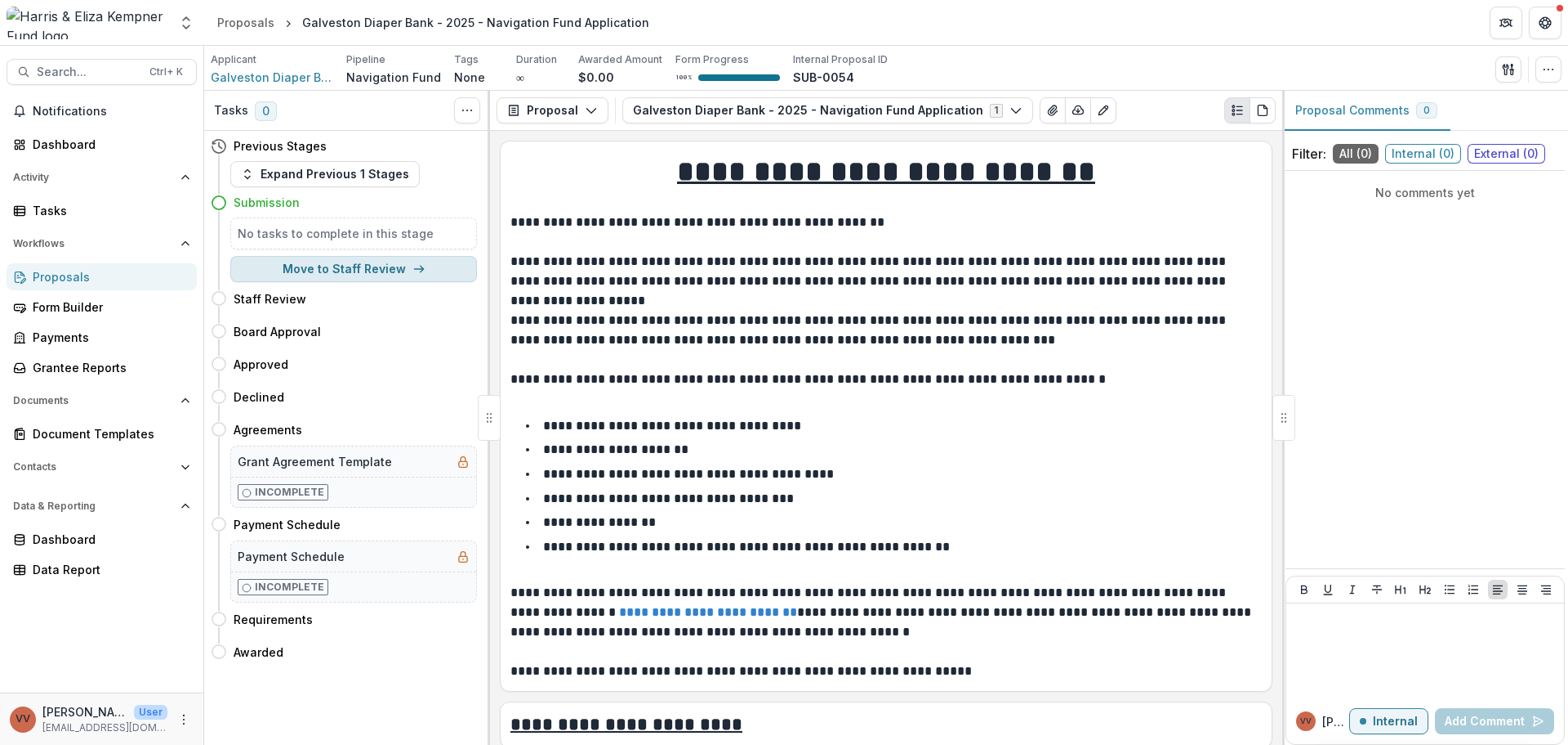
click at [375, 271] on button "Move to Staff Review" at bounding box center [354, 269] width 247 height 26
select select "**********"
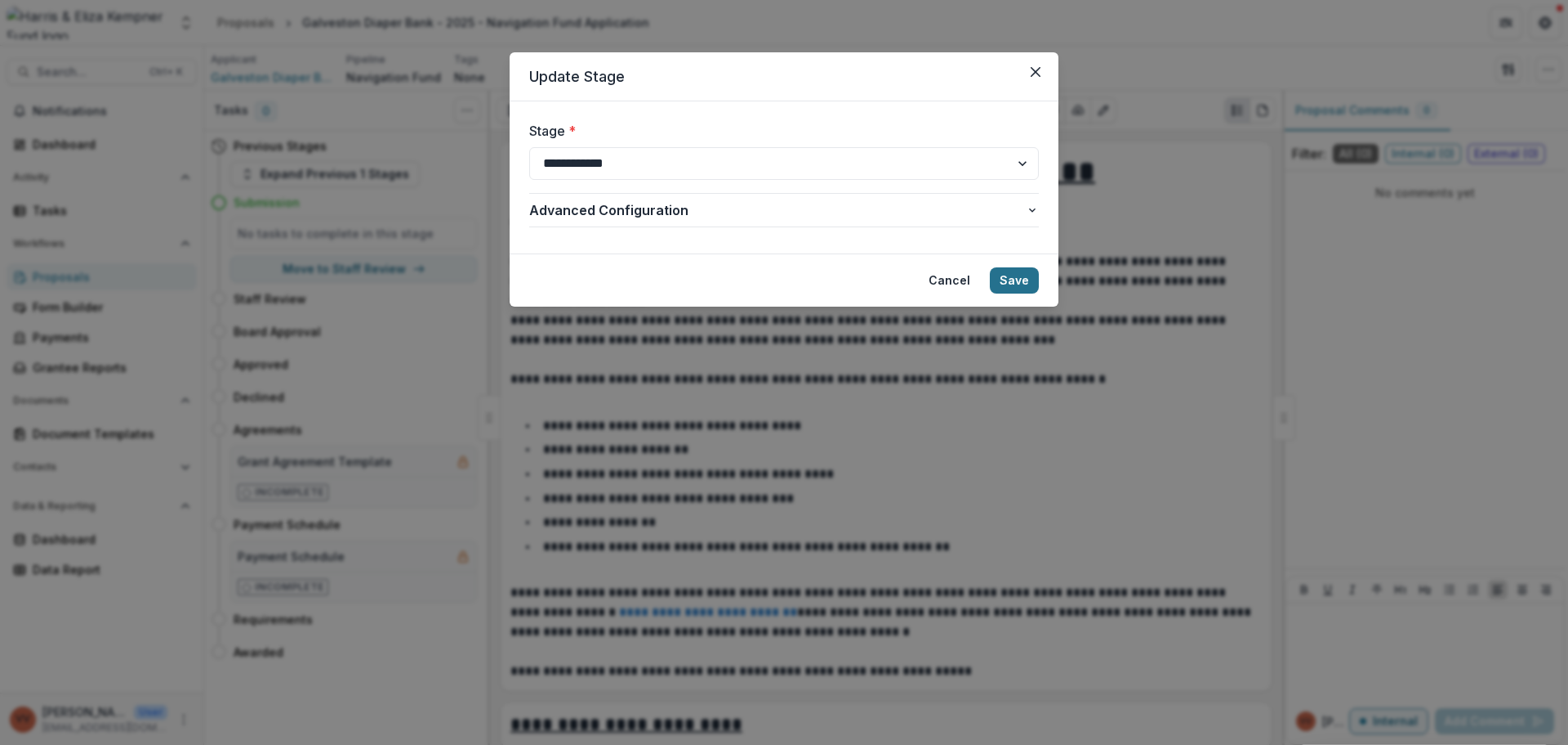
click at [1020, 281] on button "Save" at bounding box center [1015, 281] width 49 height 26
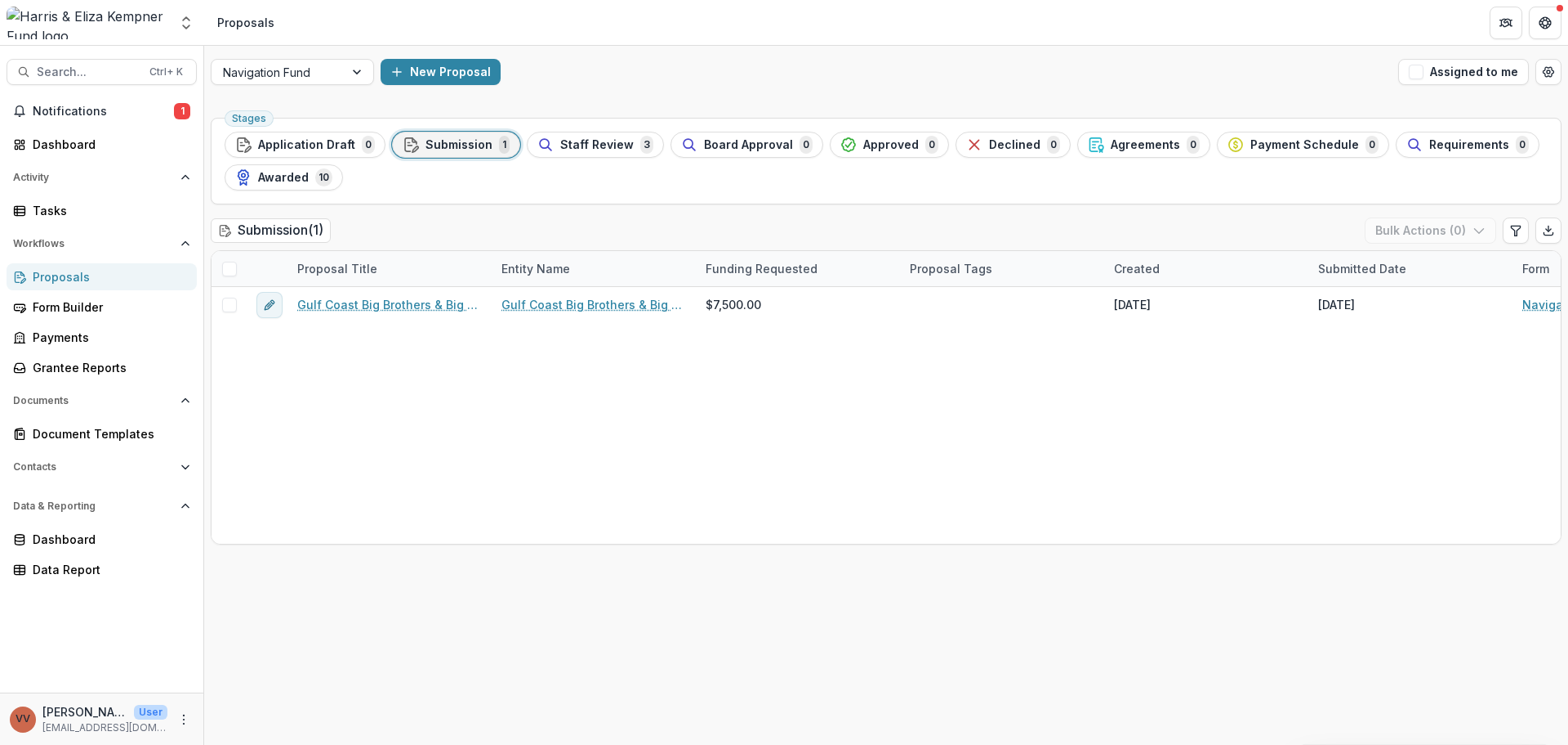
click at [437, 138] on span "Submission" at bounding box center [459, 144] width 67 height 14
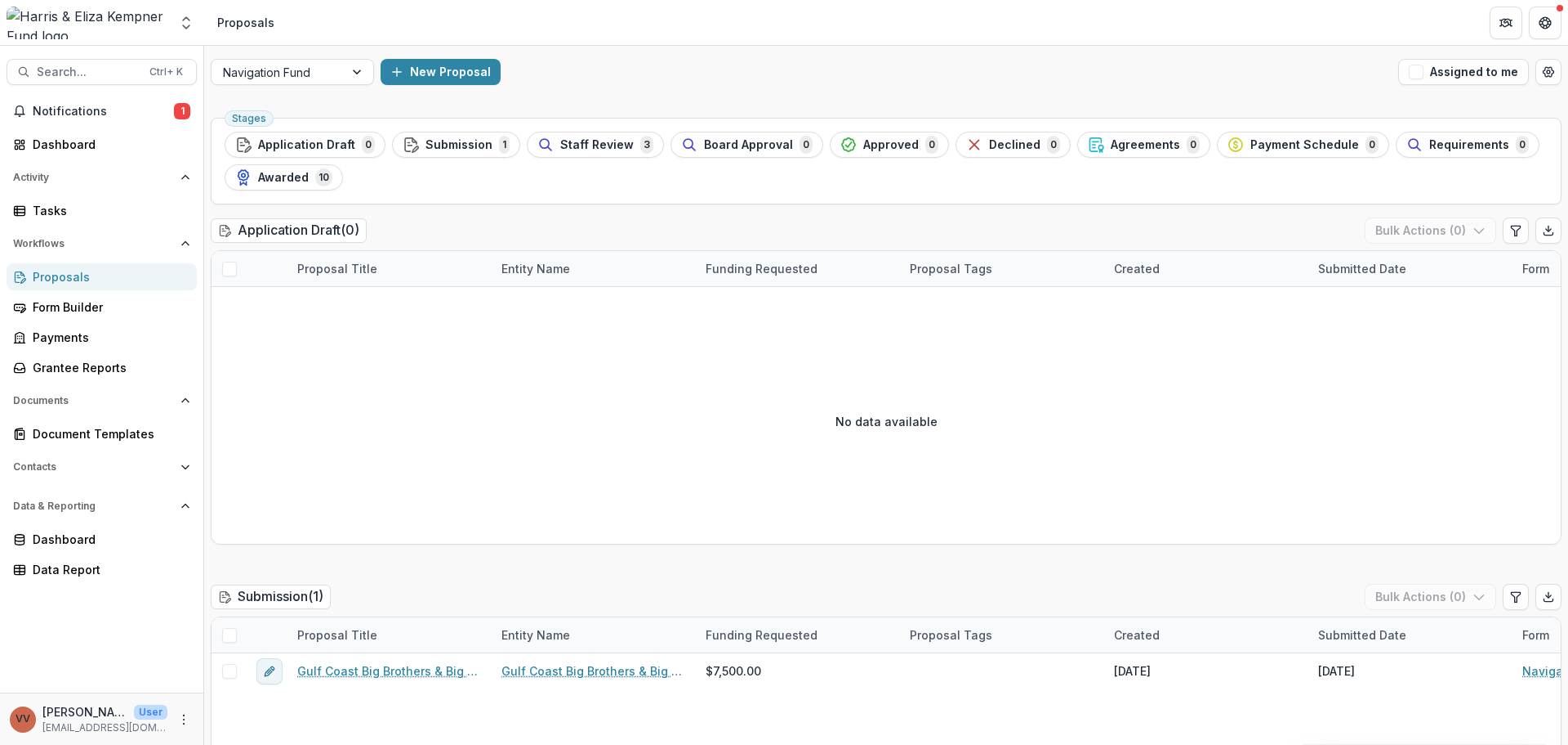
click at [431, 144] on span "Submission" at bounding box center [459, 144] width 67 height 14
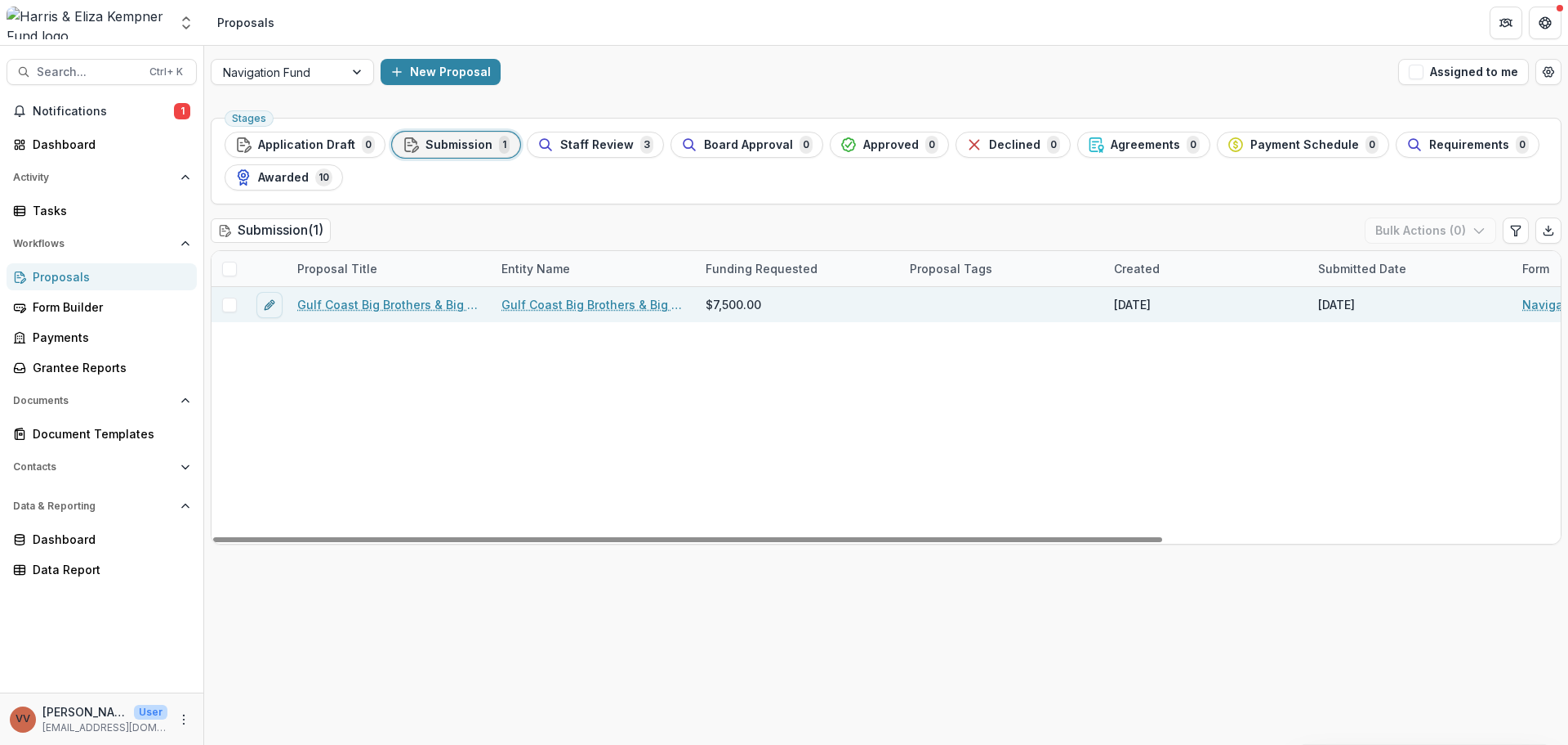
click at [405, 301] on link "Gulf Coast Big Brothers & Big Sisters, Inc. - 2025 - Navigation Fund Application" at bounding box center [389, 304] width 185 height 17
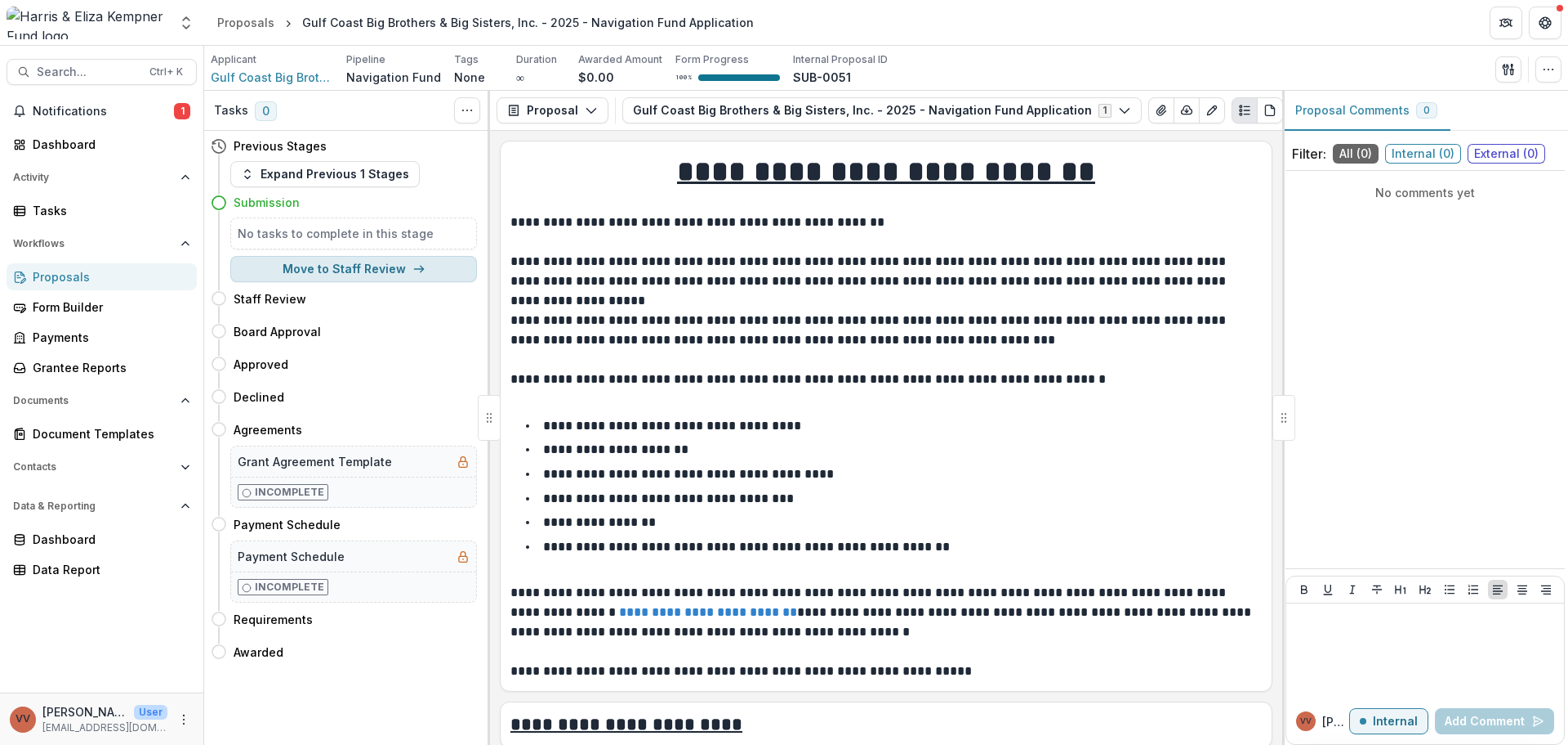
click at [337, 270] on button "Move to Staff Review" at bounding box center [354, 269] width 247 height 26
select select "**********"
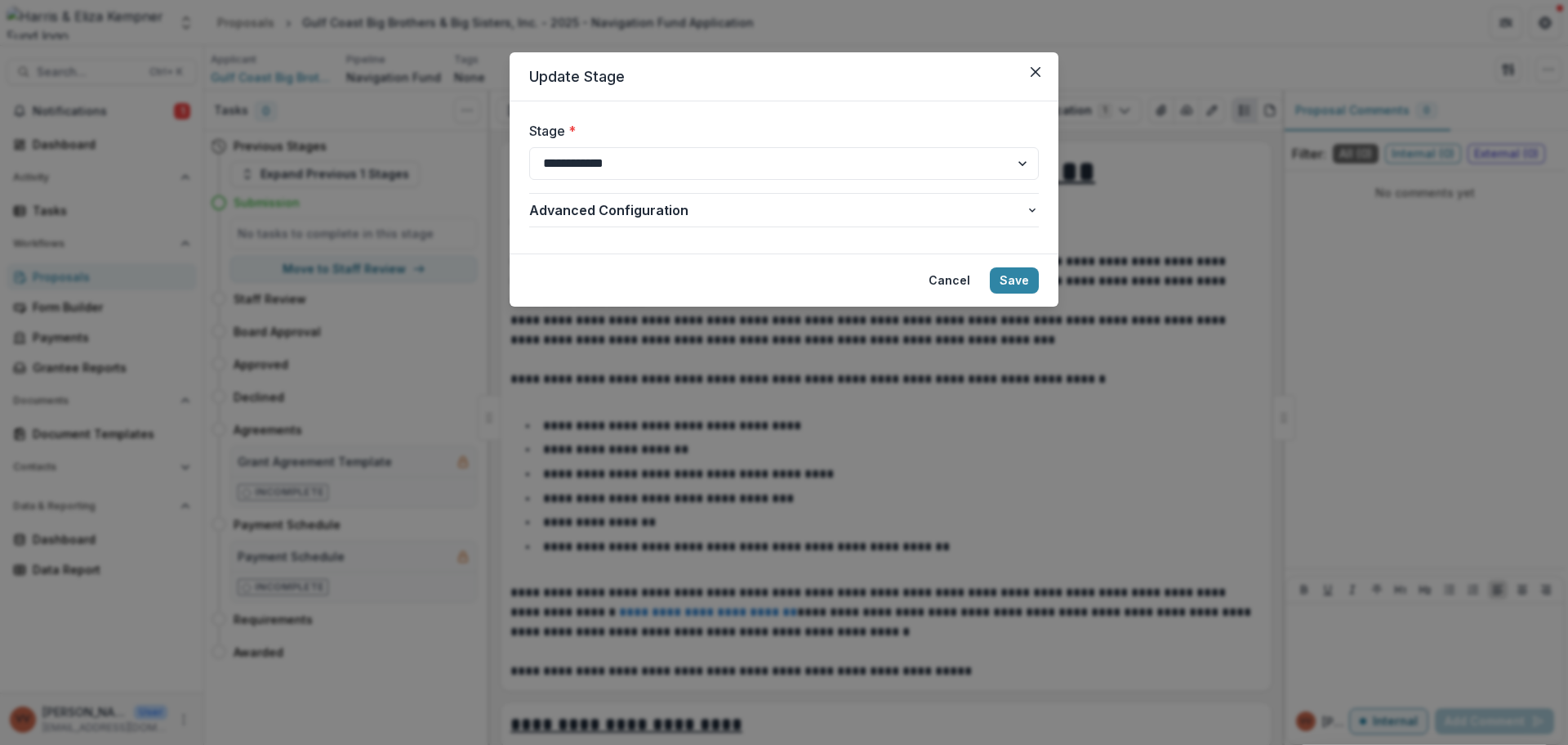
click at [1024, 294] on footer "Cancel Save" at bounding box center [784, 280] width 549 height 53
click at [1024, 285] on button "Save" at bounding box center [1015, 281] width 49 height 26
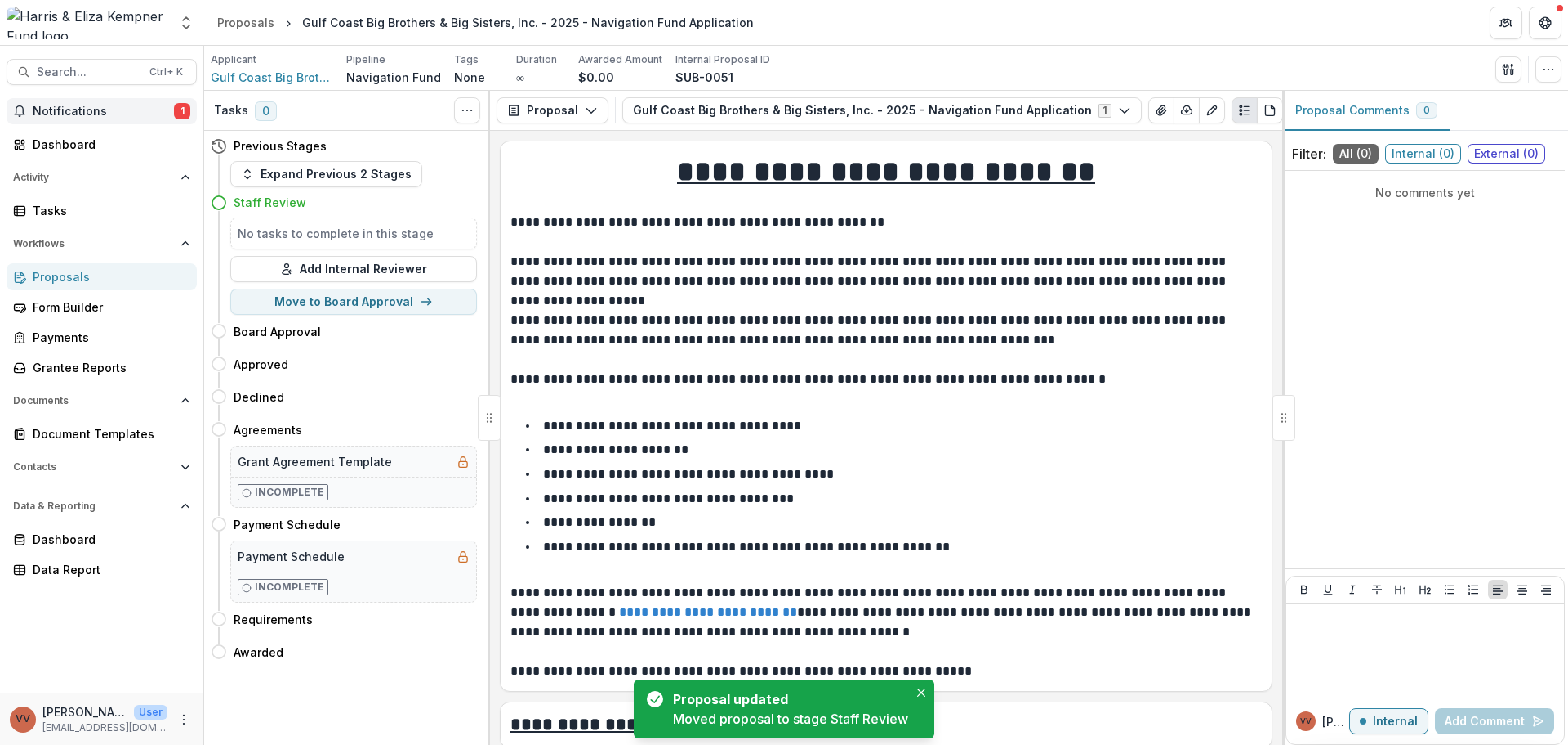
click at [109, 116] on span "Notifications" at bounding box center [103, 111] width 142 height 14
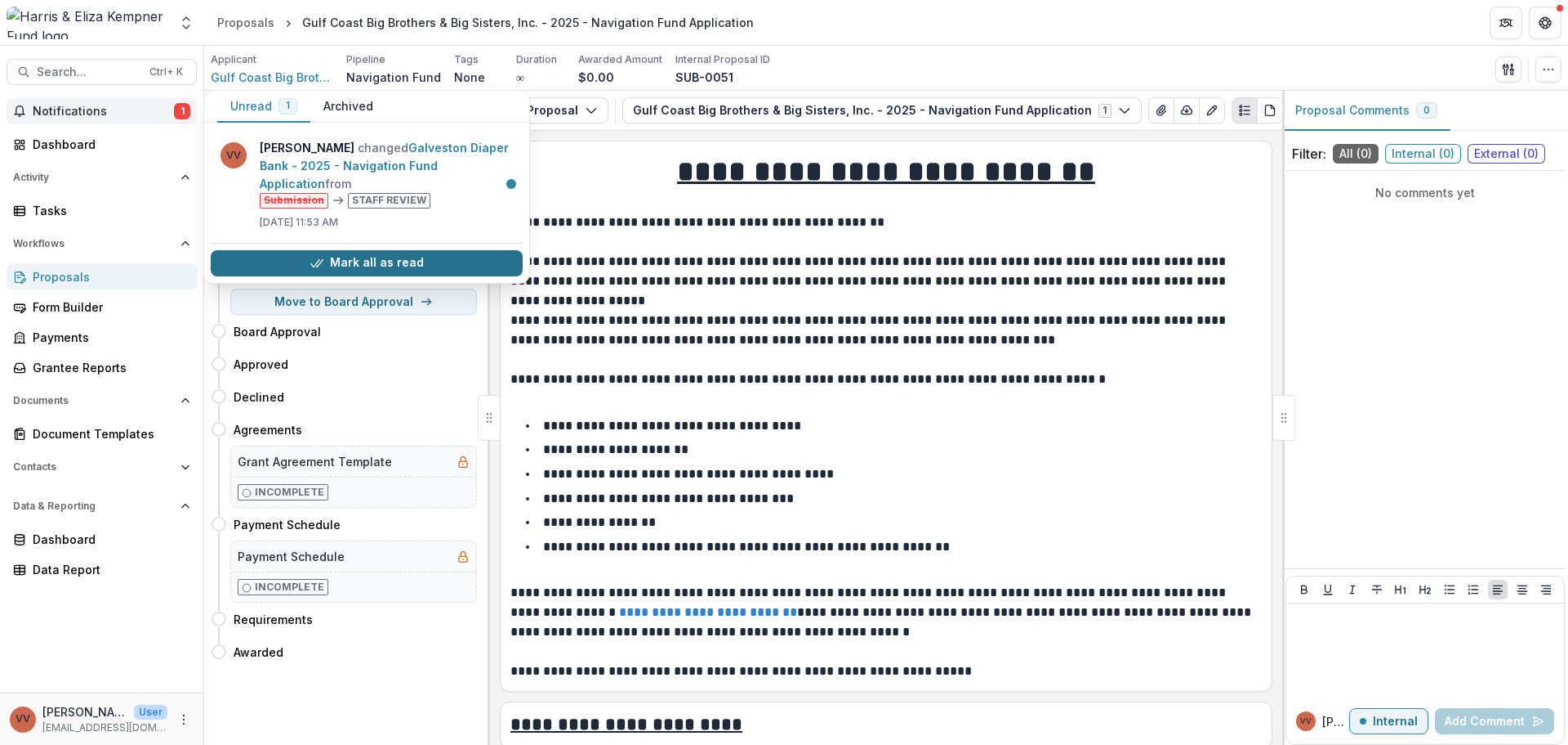
click at [268, 262] on button "Mark all as read" at bounding box center [367, 264] width 312 height 26
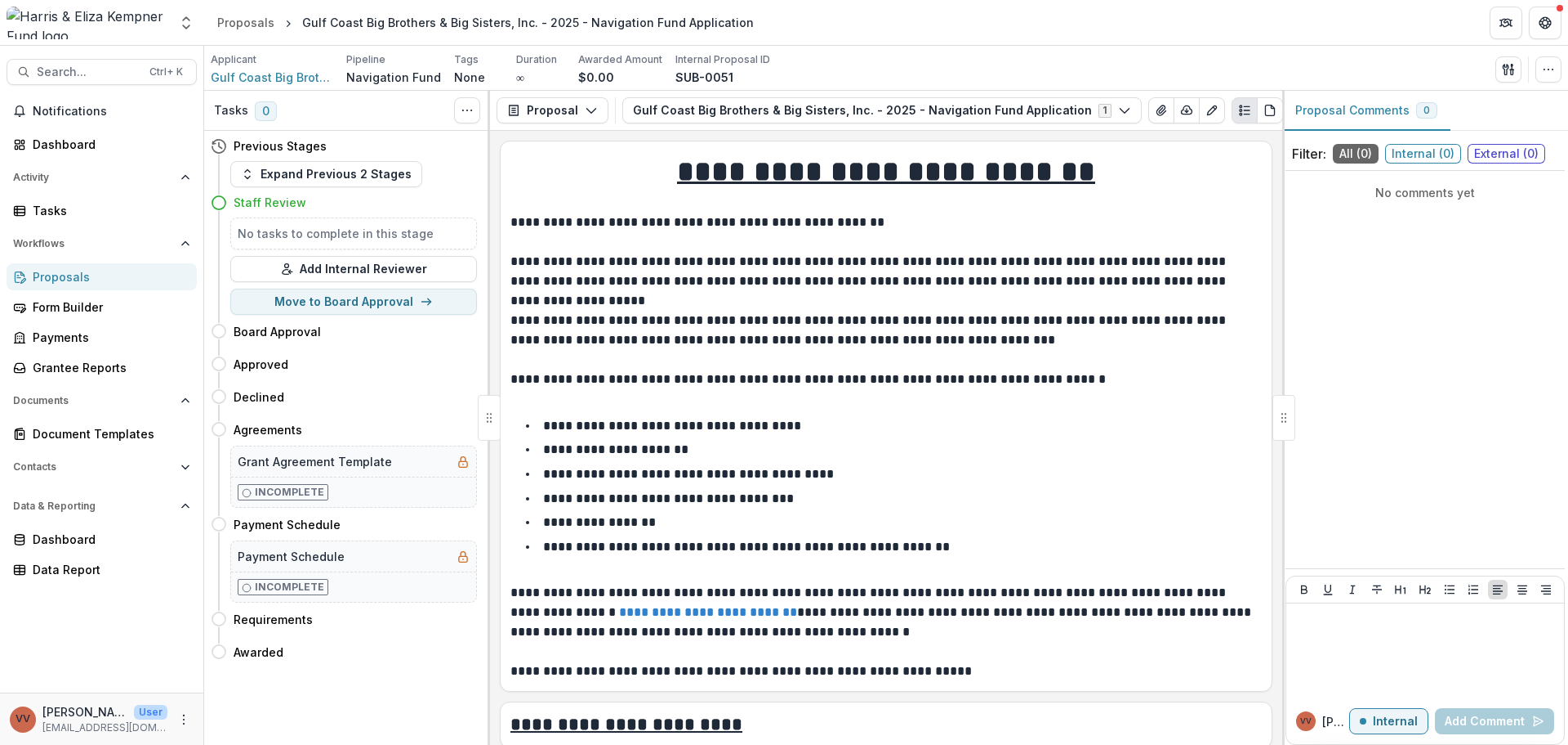
click at [104, 267] on link "Proposals" at bounding box center [101, 276] width 190 height 27
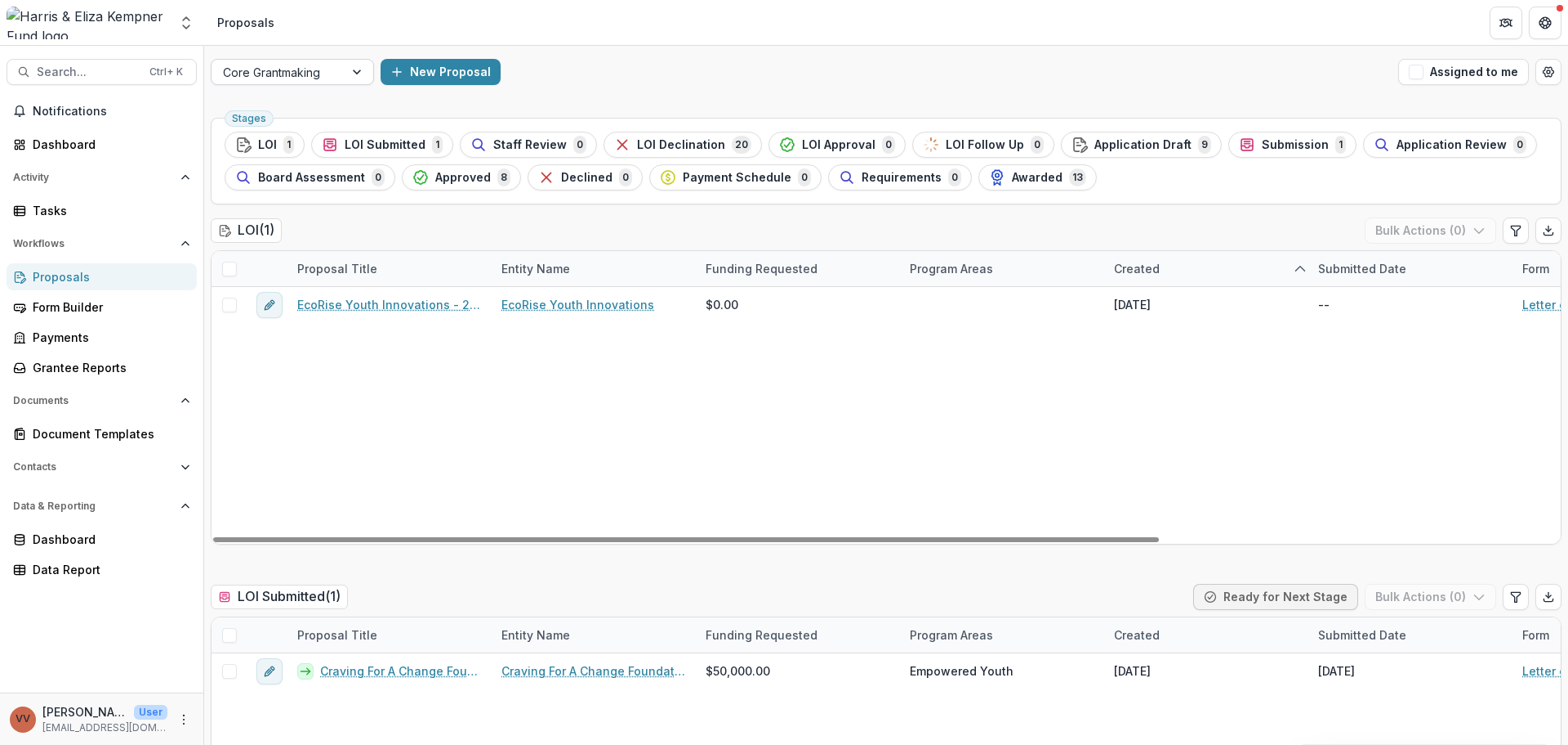
click at [318, 74] on div at bounding box center [278, 72] width 110 height 21
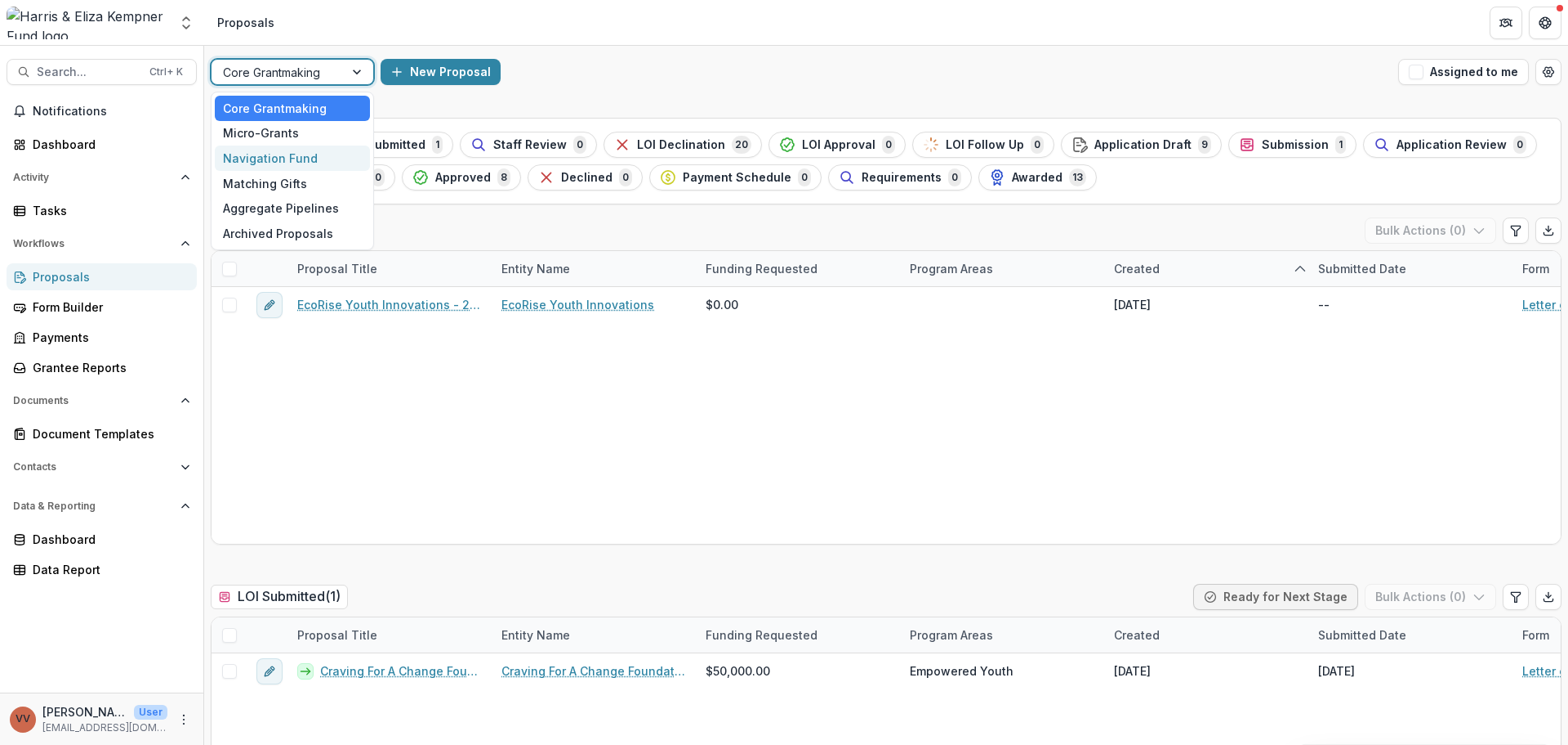
click at [299, 156] on div "Navigation Fund" at bounding box center [293, 158] width 156 height 25
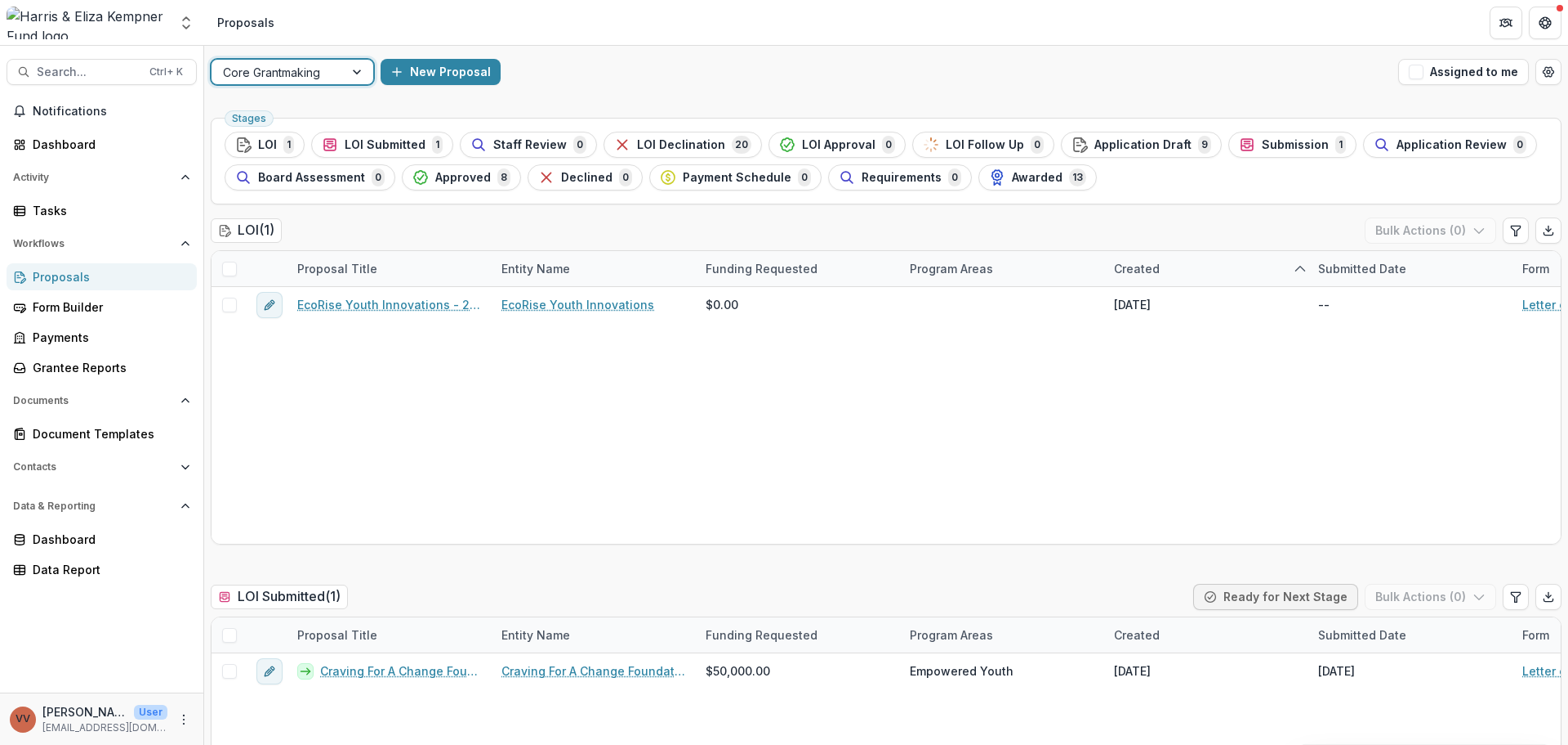
click at [251, 73] on div at bounding box center [278, 72] width 110 height 21
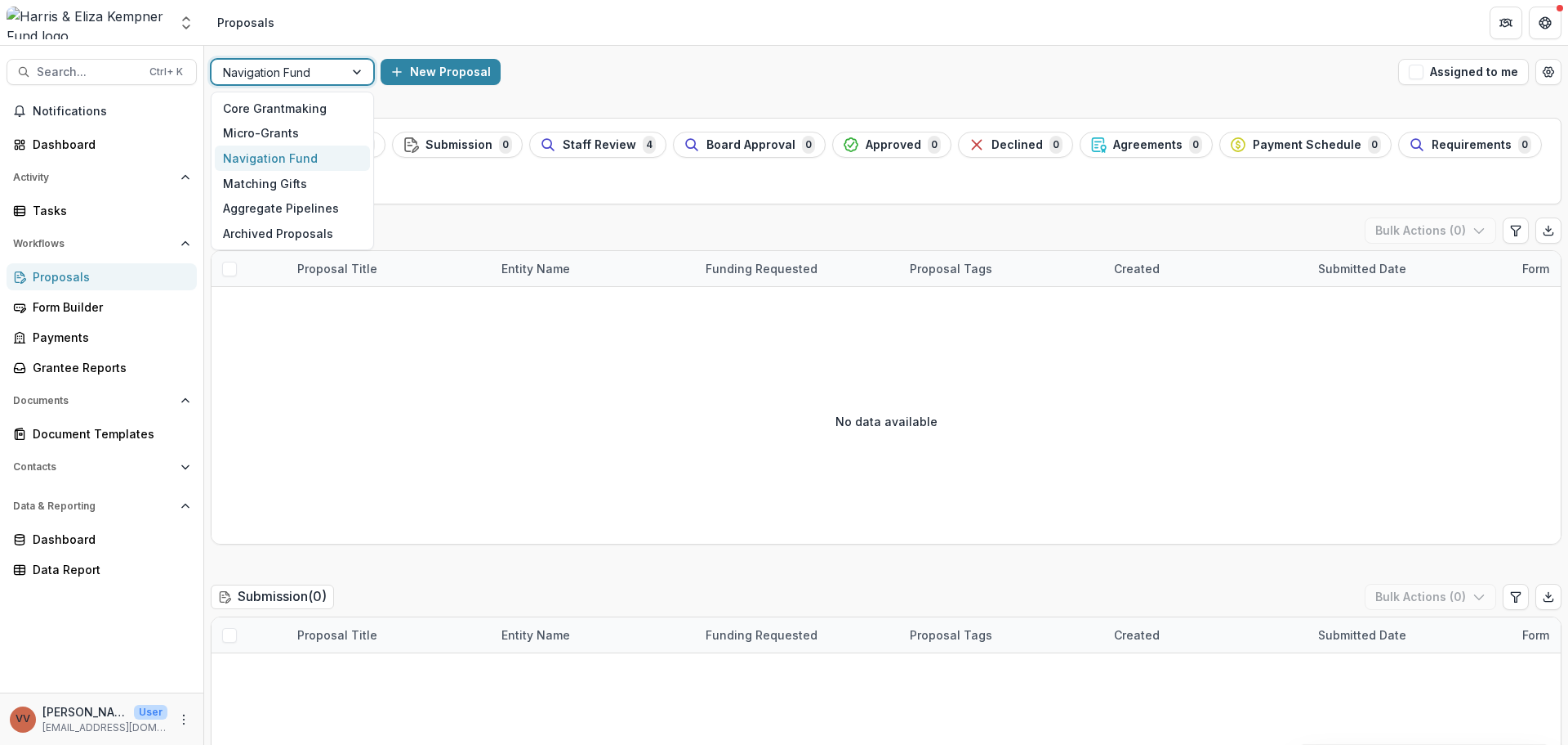
click at [630, 187] on ul "Stages Application Draft 0 Submission 0 Staff Review 4 Board Approval 0 Approve…" at bounding box center [886, 160] width 1323 height 59
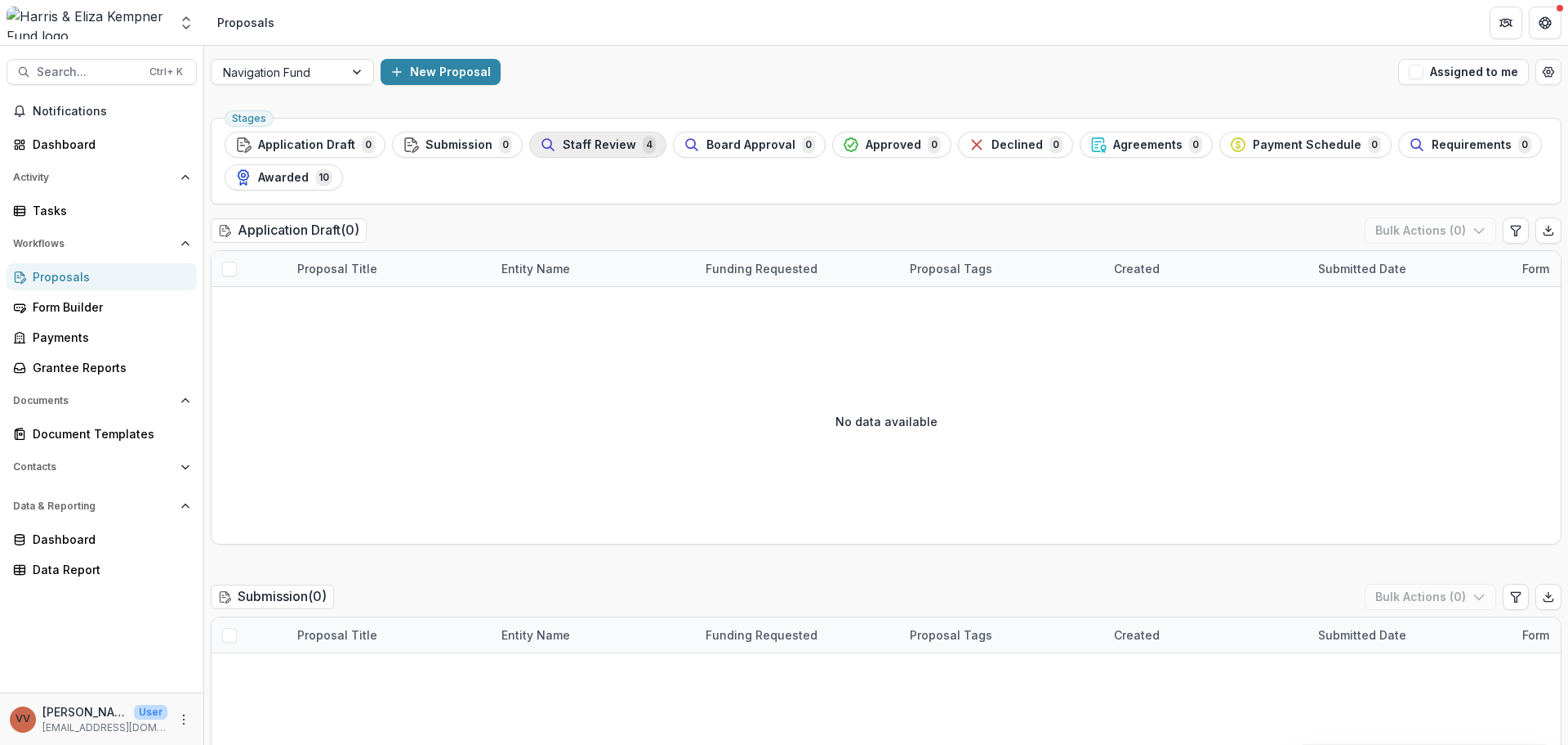
click at [611, 147] on span "Staff Review" at bounding box center [599, 144] width 73 height 14
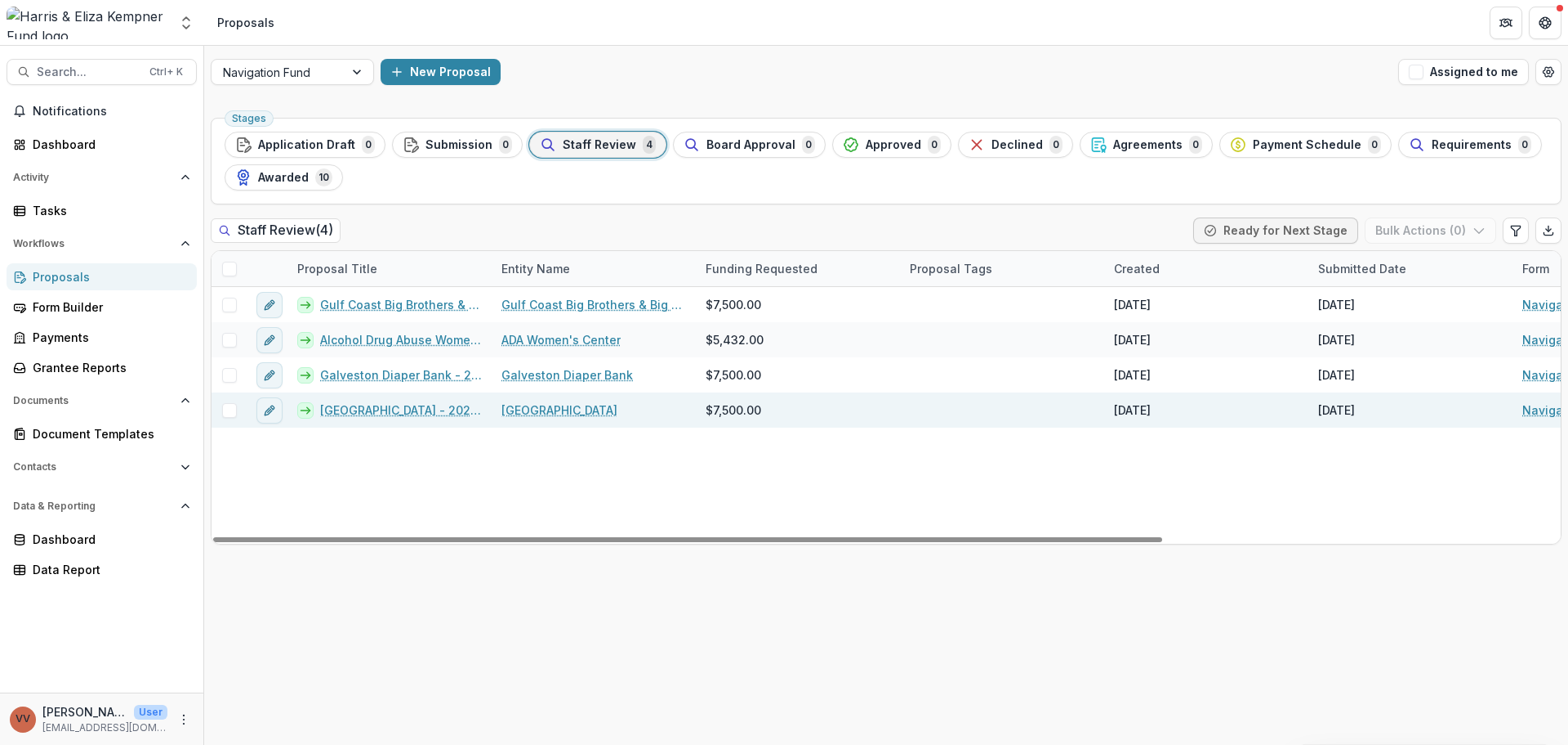
click at [402, 414] on link "[GEOGRAPHIC_DATA] - 2025 - Navigation Fund Application" at bounding box center [400, 410] width 161 height 17
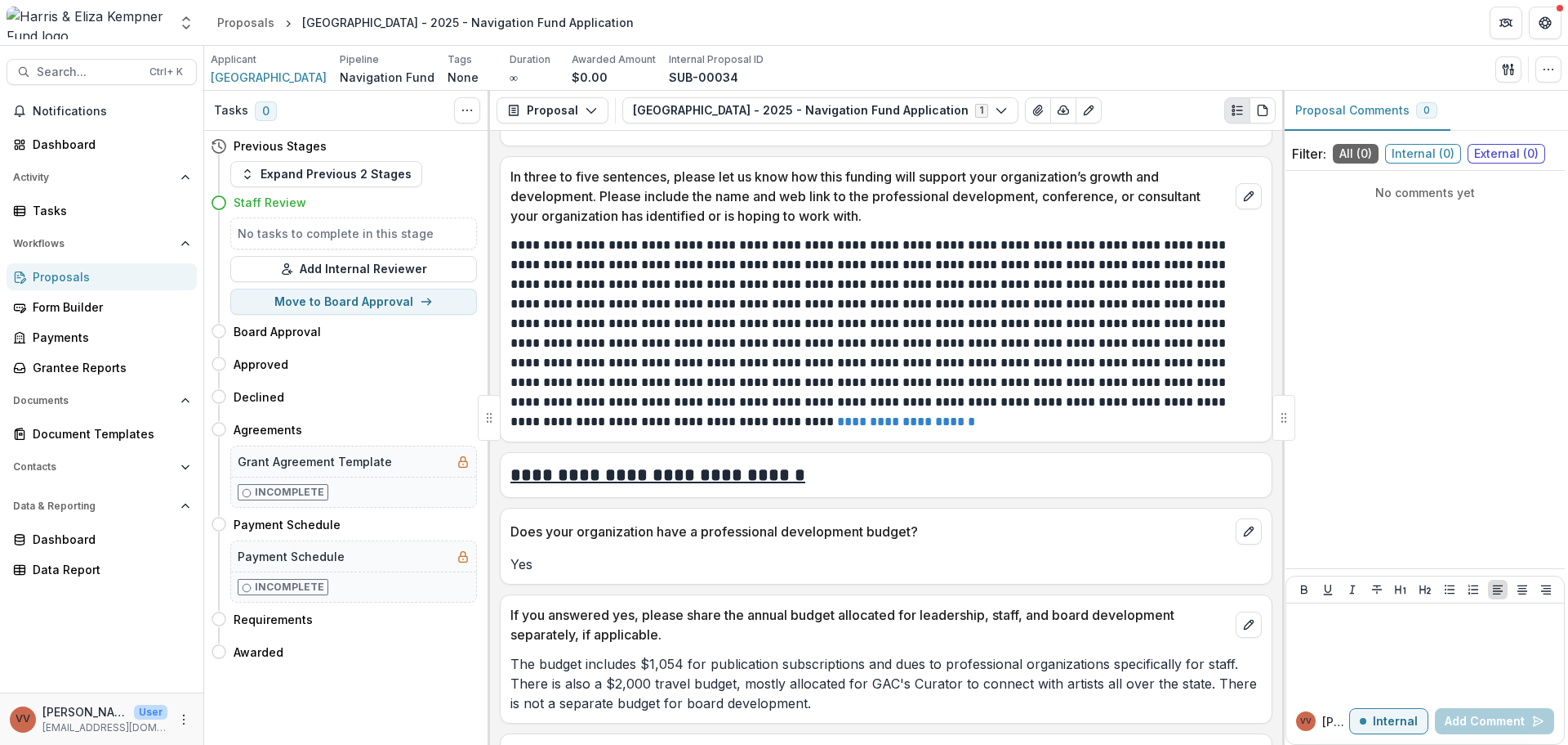
scroll to position [1927, 0]
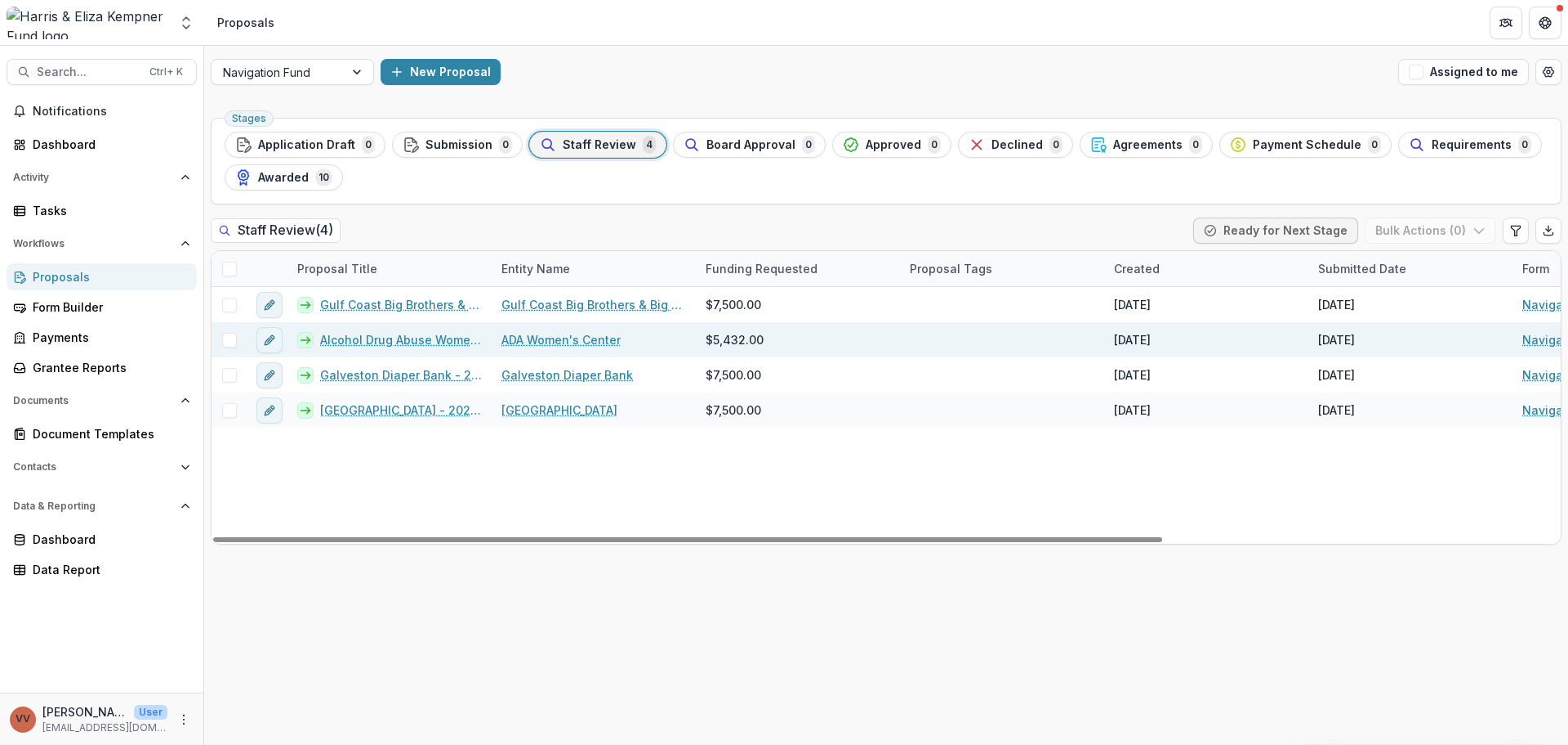
click at [397, 335] on link "Alcohol Drug Abuse Women's Center - 2025 - Navigation Fund Application" at bounding box center [400, 340] width 161 height 17
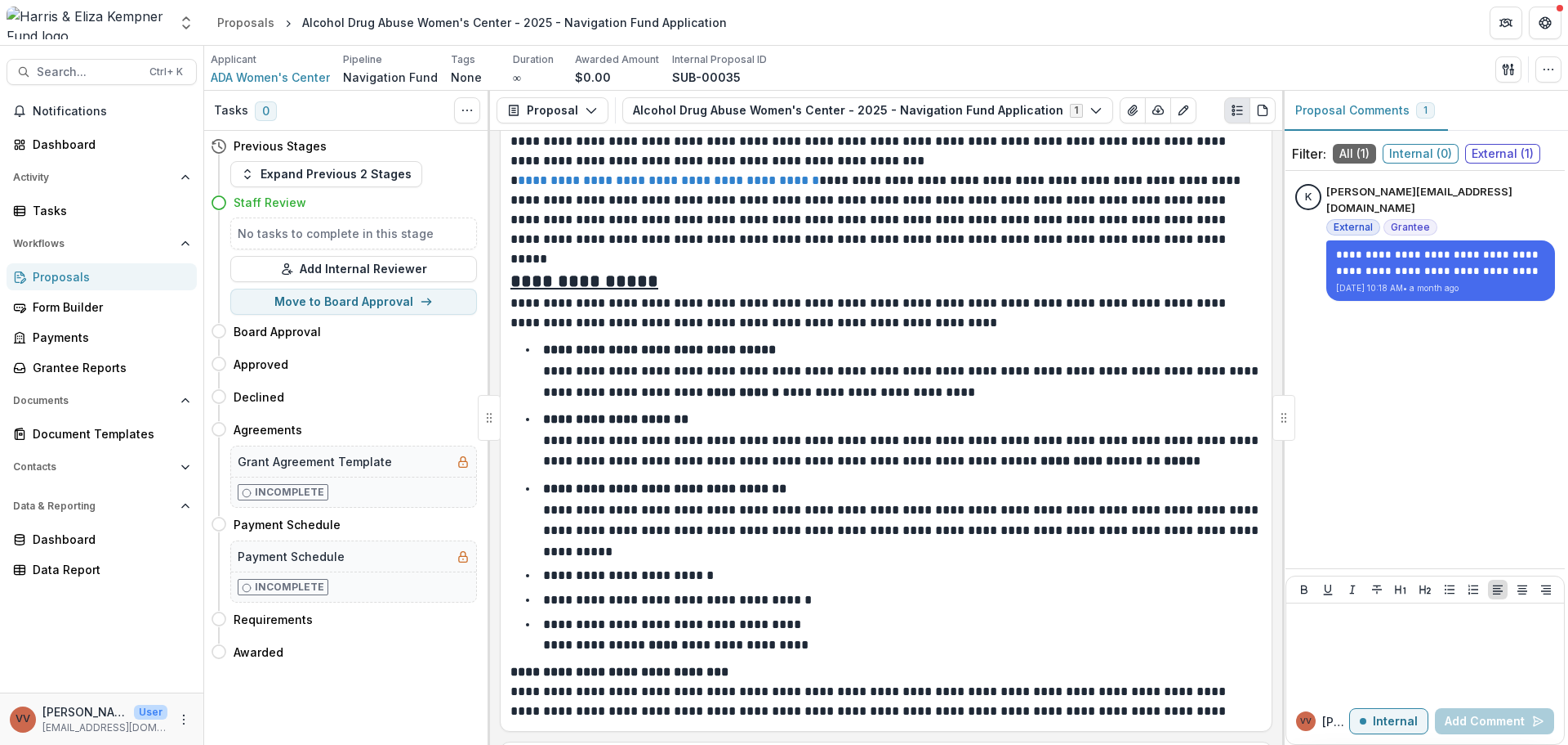
scroll to position [1798, 0]
